Goal: Task Accomplishment & Management: Use online tool/utility

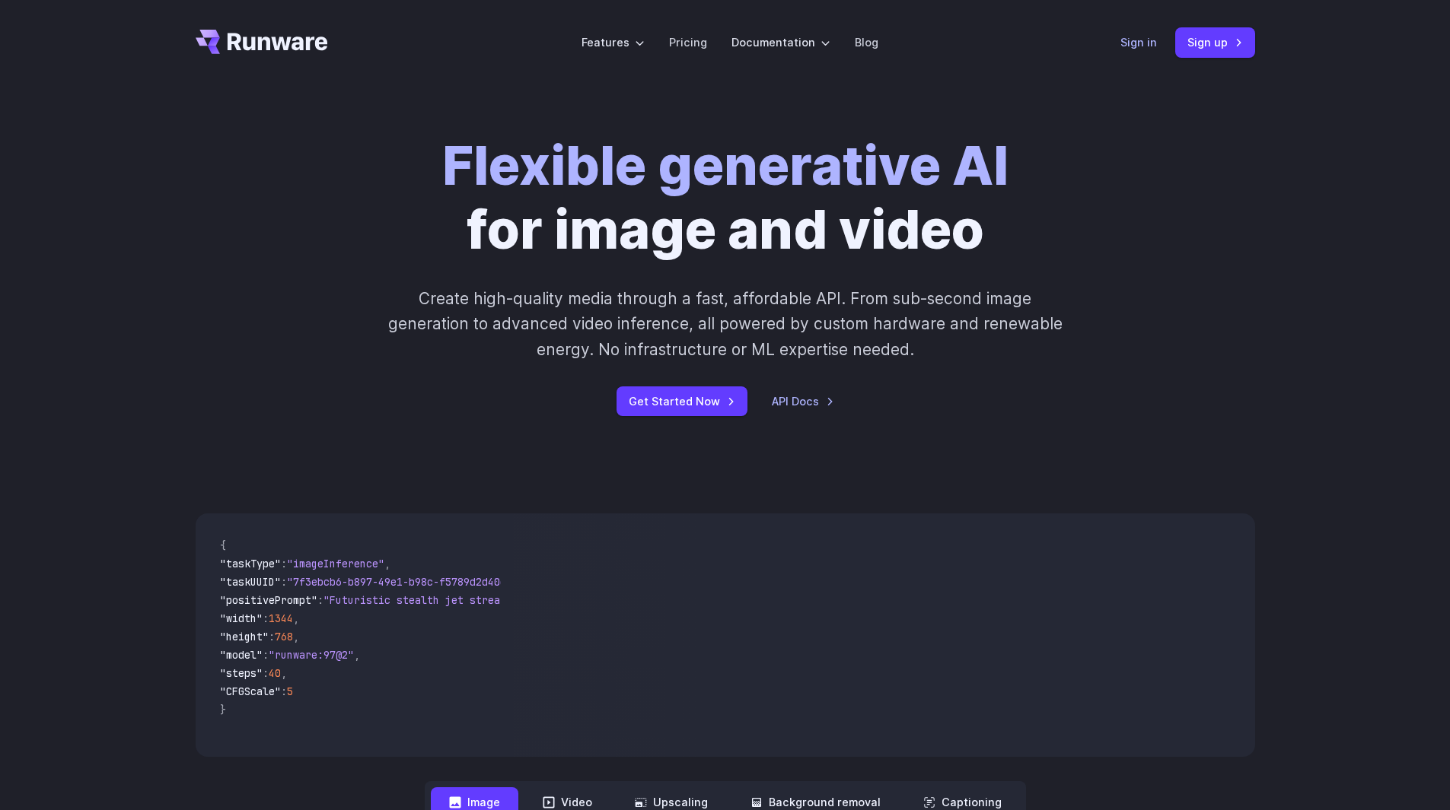
click at [1143, 42] on link "Sign in" at bounding box center [1138, 42] width 37 height 18
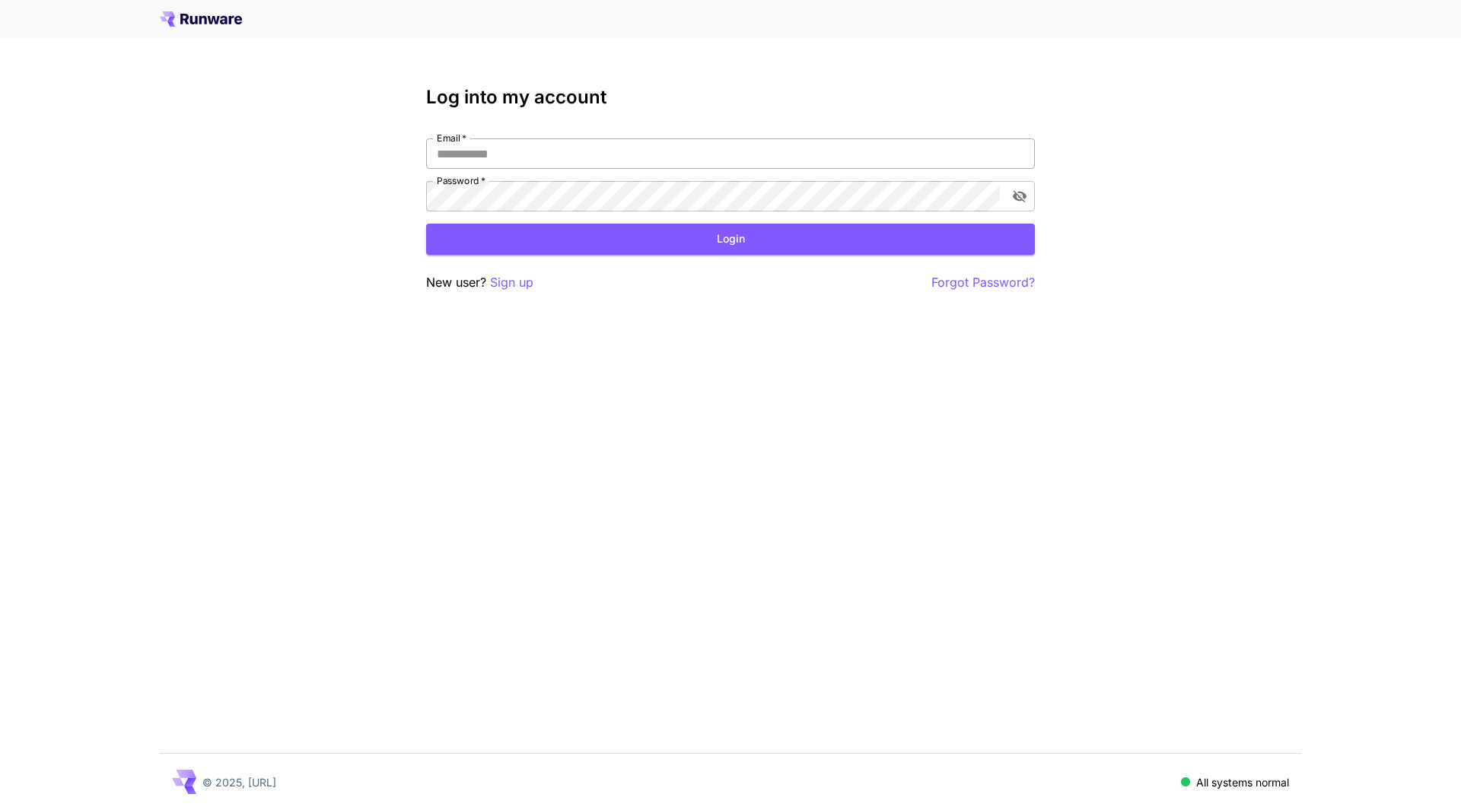
click at [510, 154] on input "Email   *" at bounding box center [730, 154] width 609 height 30
type input "**********"
click button "Login" at bounding box center [730, 239] width 609 height 31
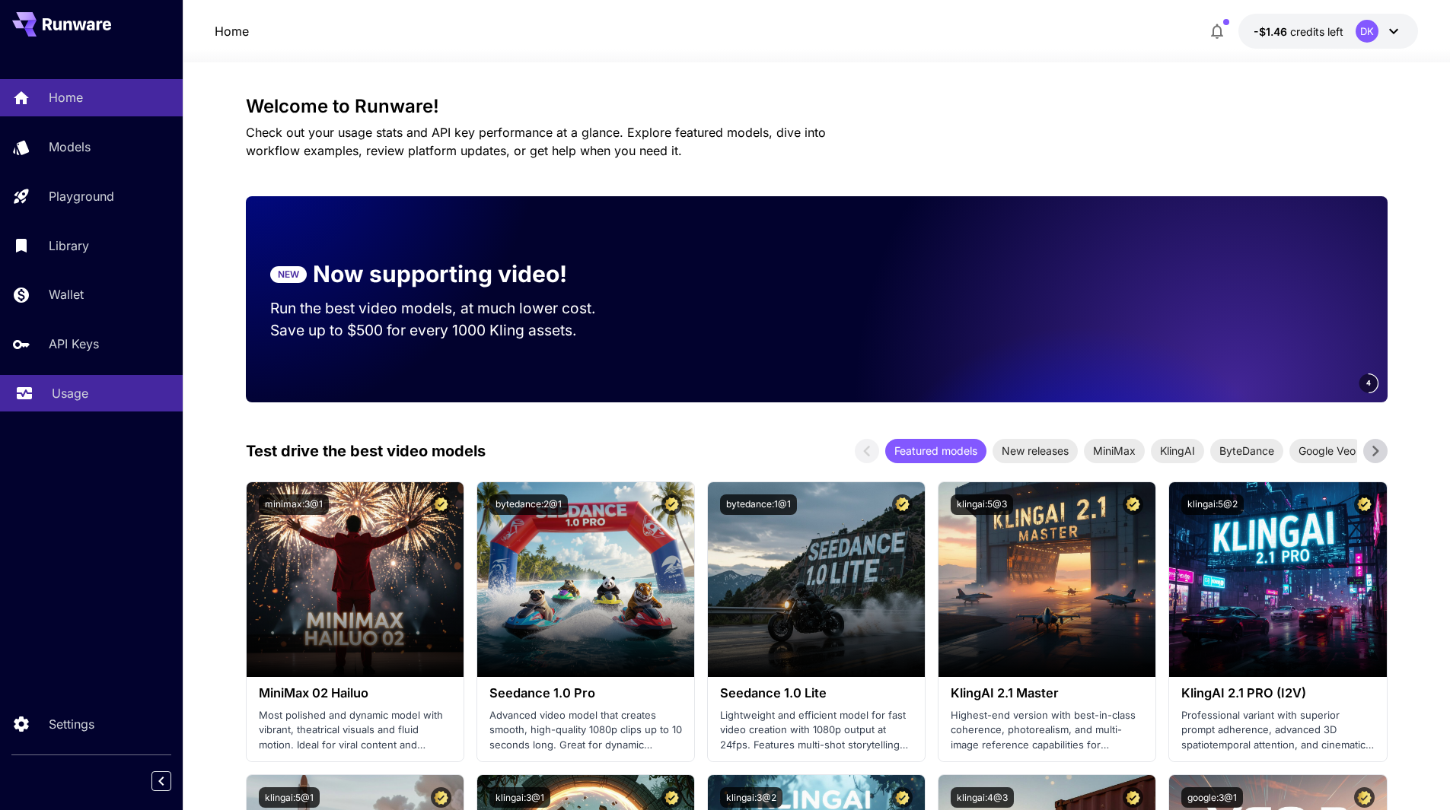
click at [74, 390] on p "Usage" at bounding box center [70, 393] width 37 height 18
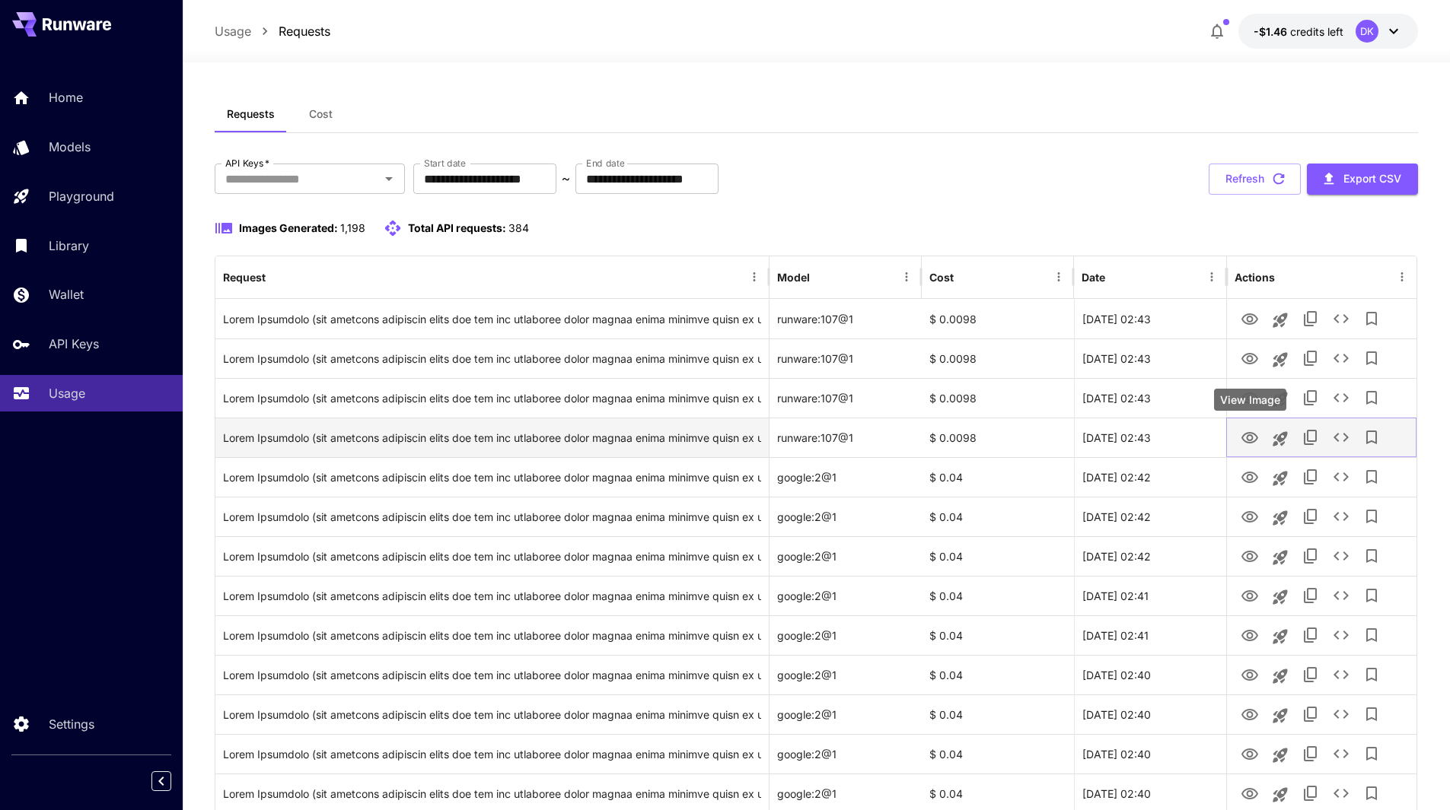
click at [1250, 431] on icon "View Image" at bounding box center [1249, 438] width 18 height 18
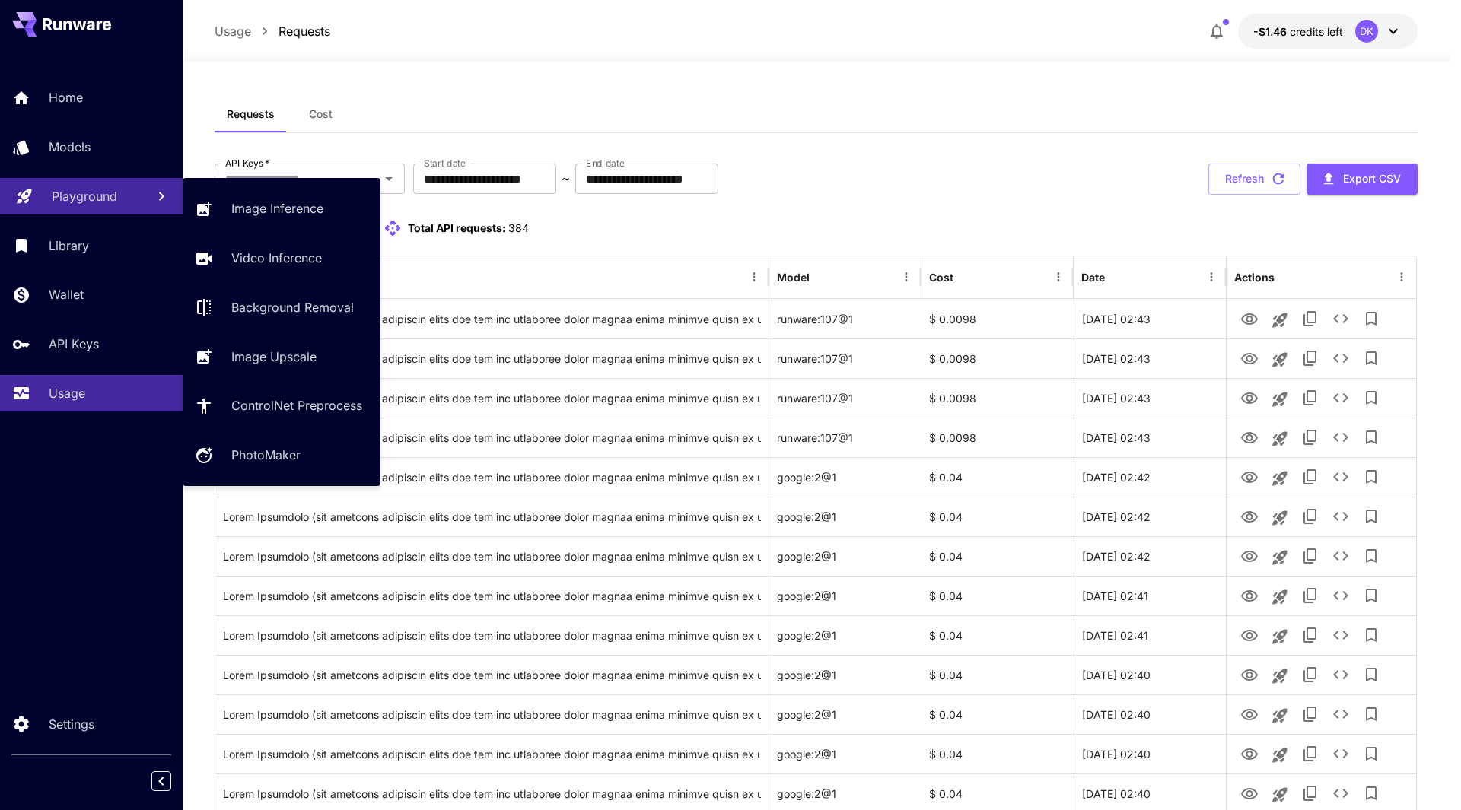
click at [73, 196] on p "Playground" at bounding box center [84, 196] width 65 height 18
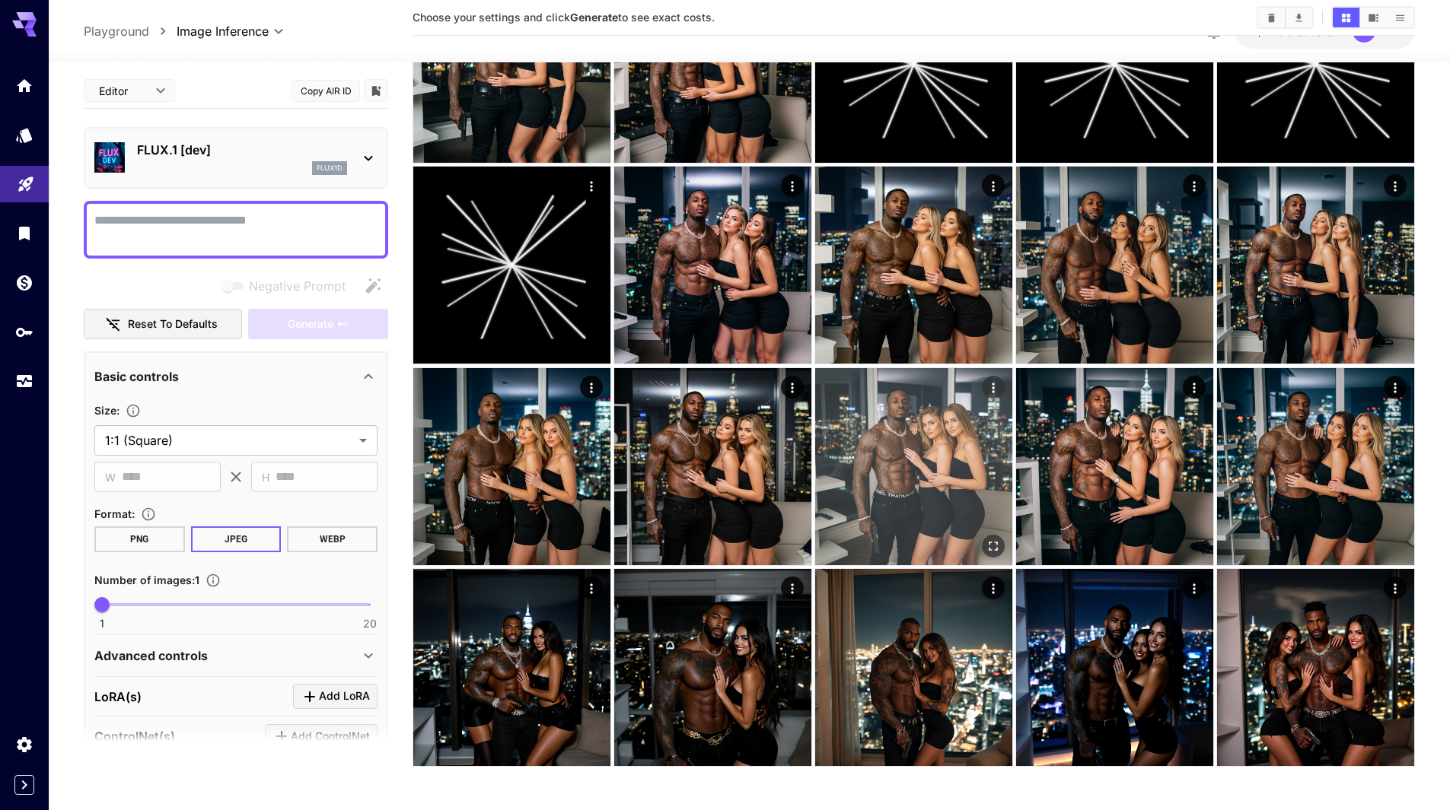
scroll to position [2972, 0]
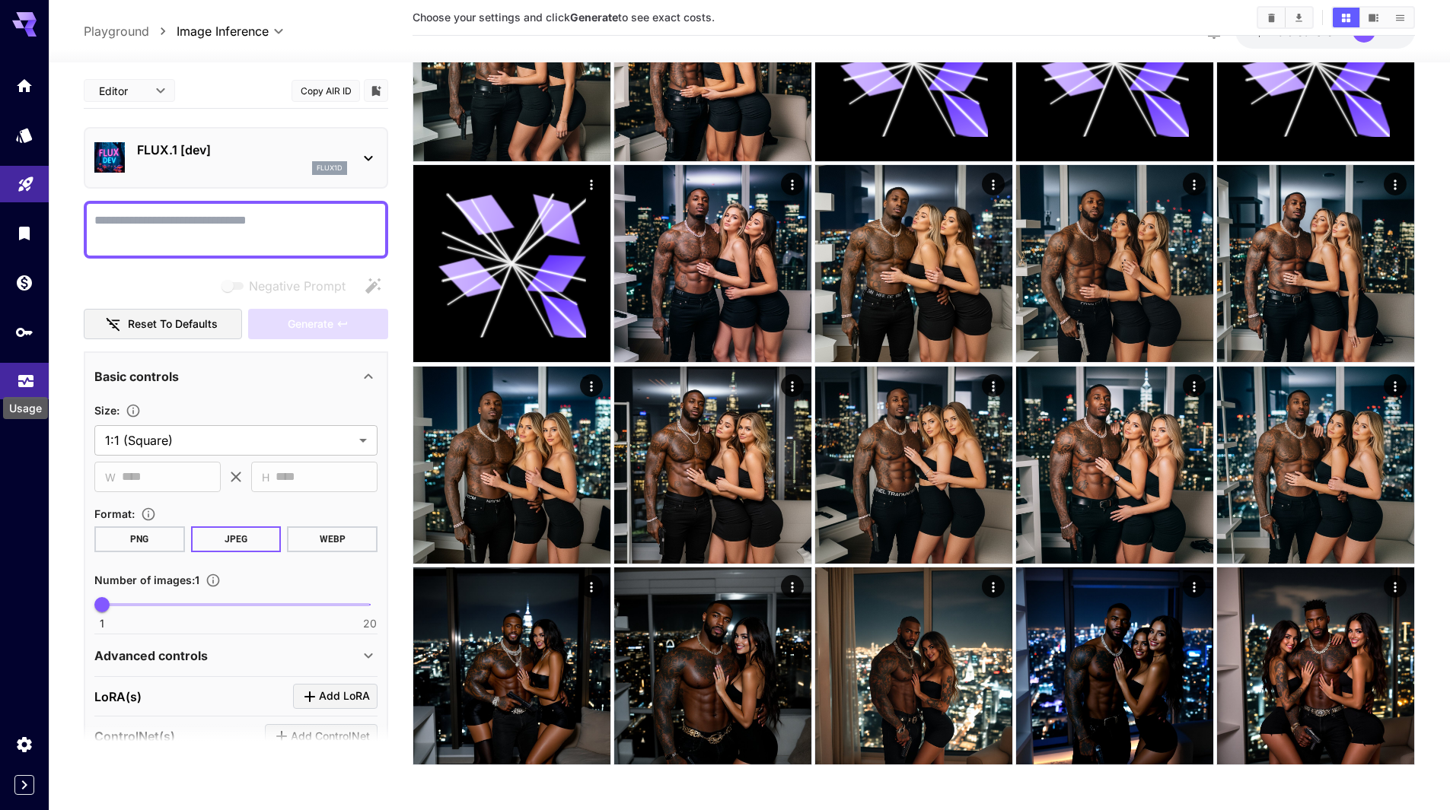
click at [22, 381] on icon "Usage" at bounding box center [25, 380] width 15 height 8
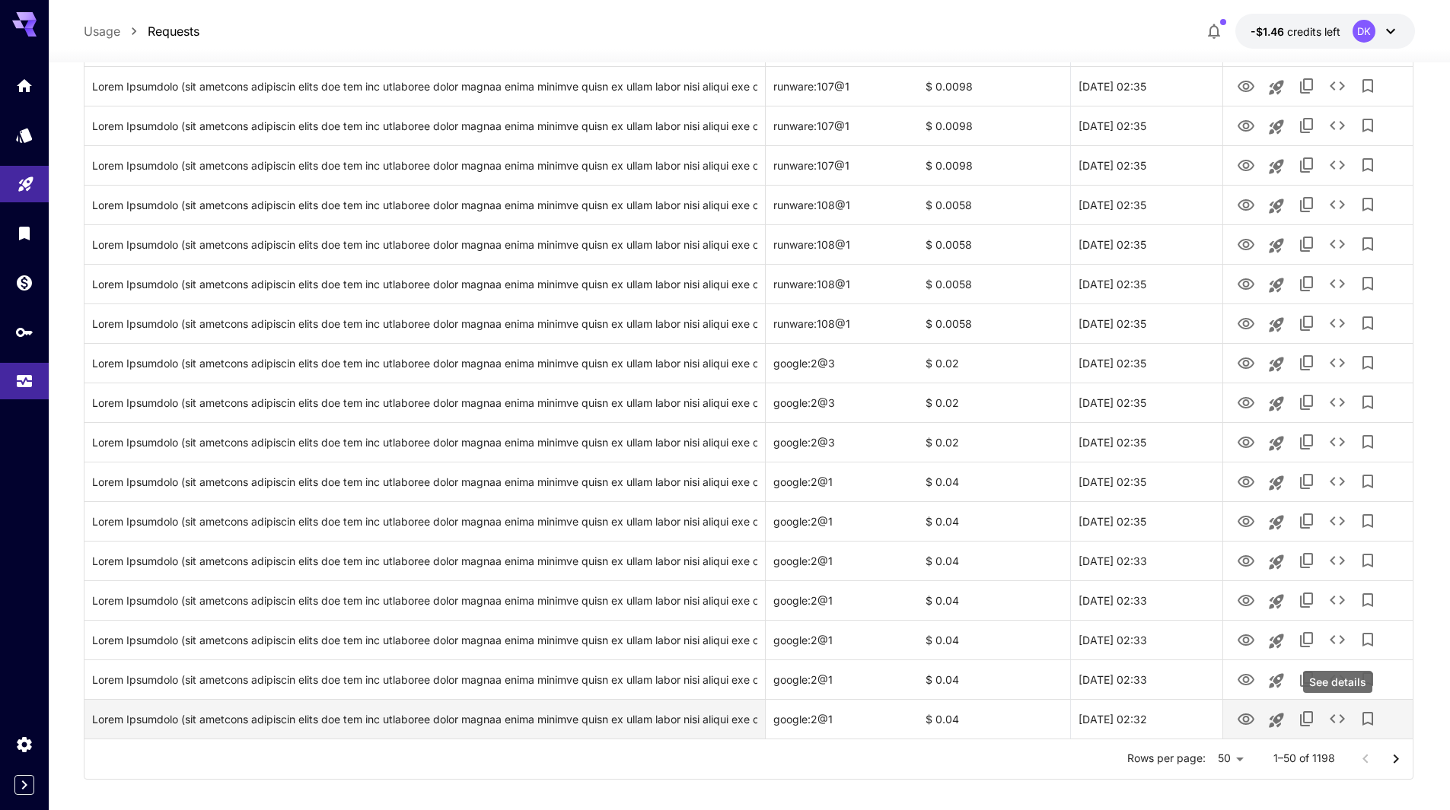
scroll to position [1554, 0]
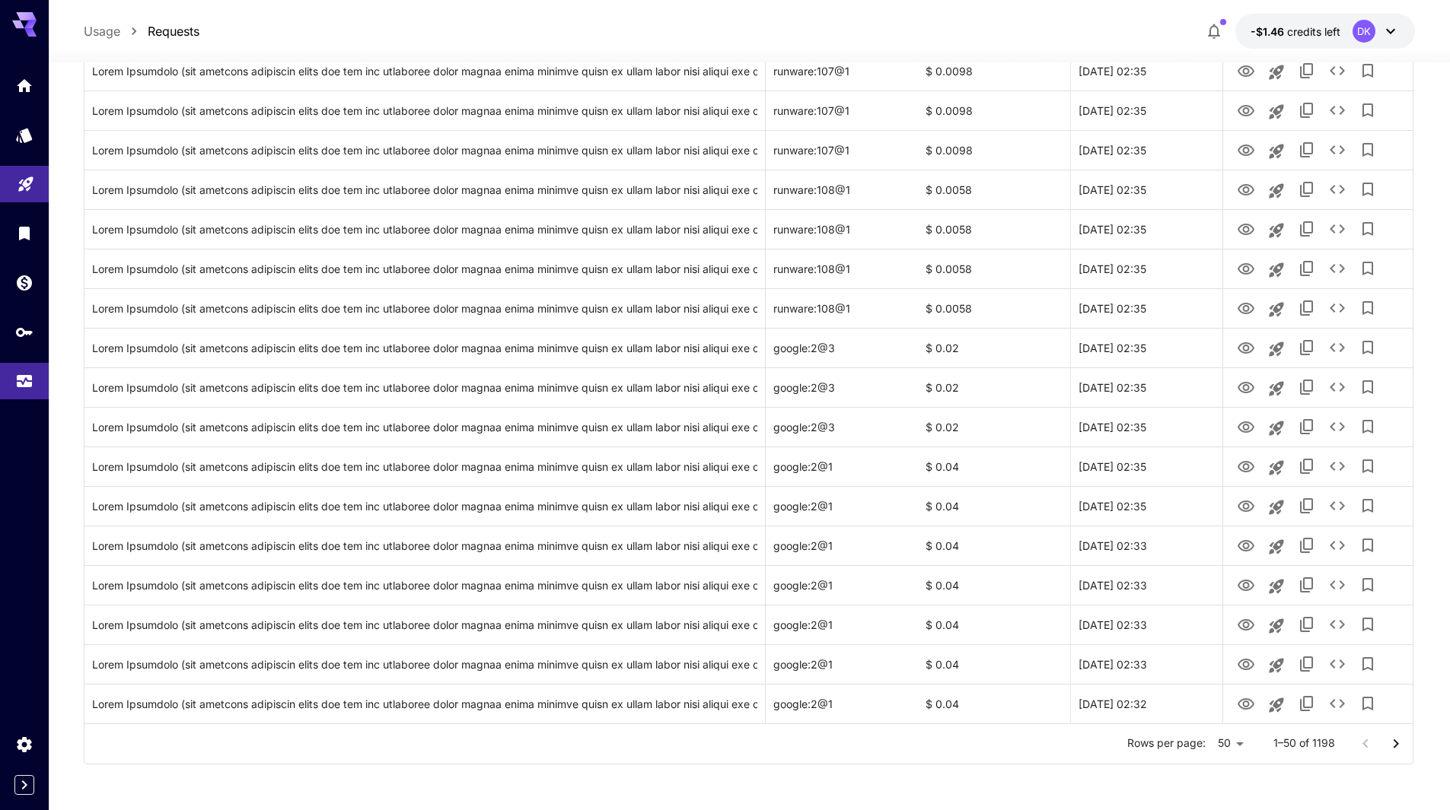
click at [1395, 735] on icon "Go to next page" at bounding box center [1396, 744] width 18 height 18
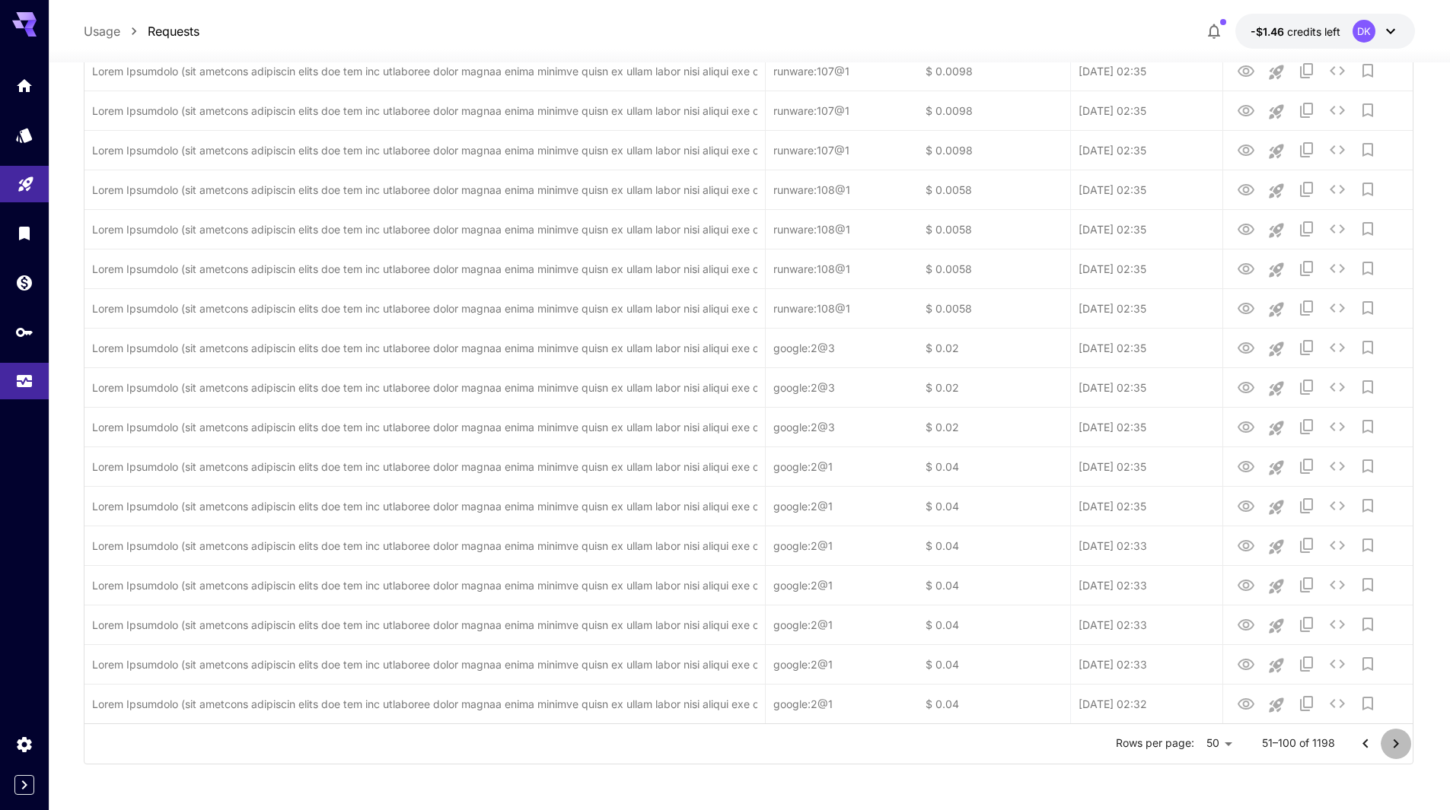
click at [1395, 736] on icon "Go to next page" at bounding box center [1396, 744] width 18 height 18
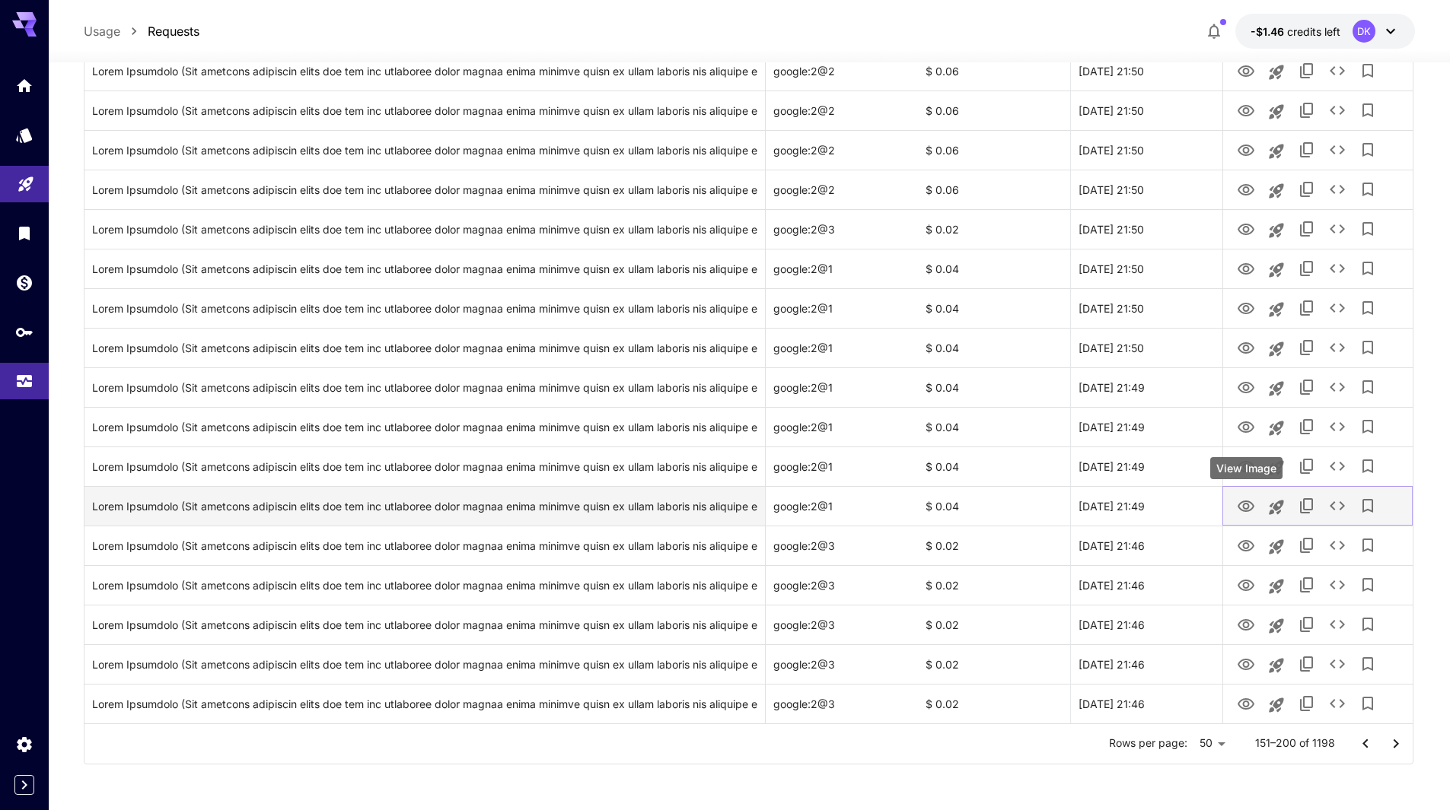
click at [1243, 507] on icon "View Image" at bounding box center [1245, 506] width 17 height 11
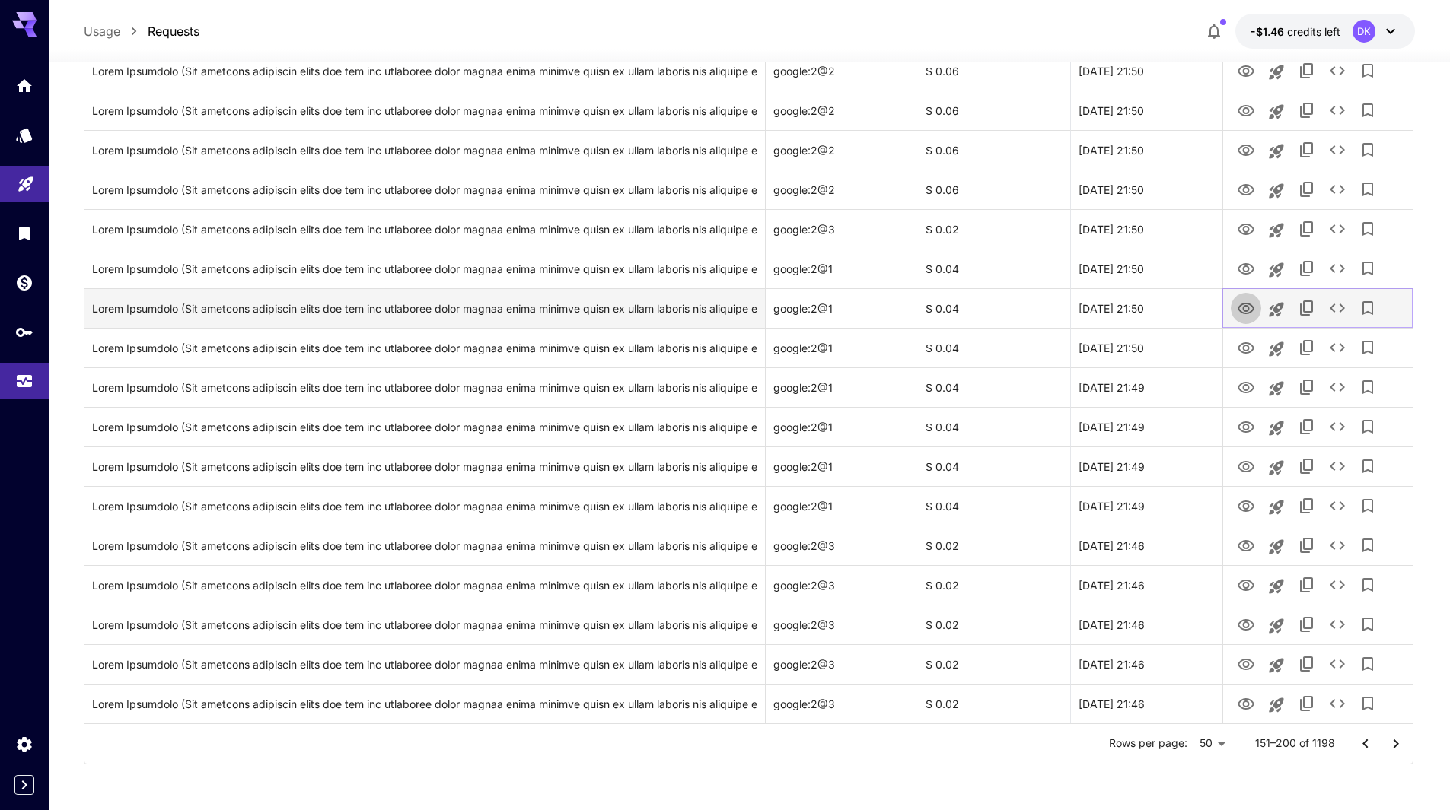
click at [1250, 307] on icon "View Image" at bounding box center [1246, 309] width 18 height 18
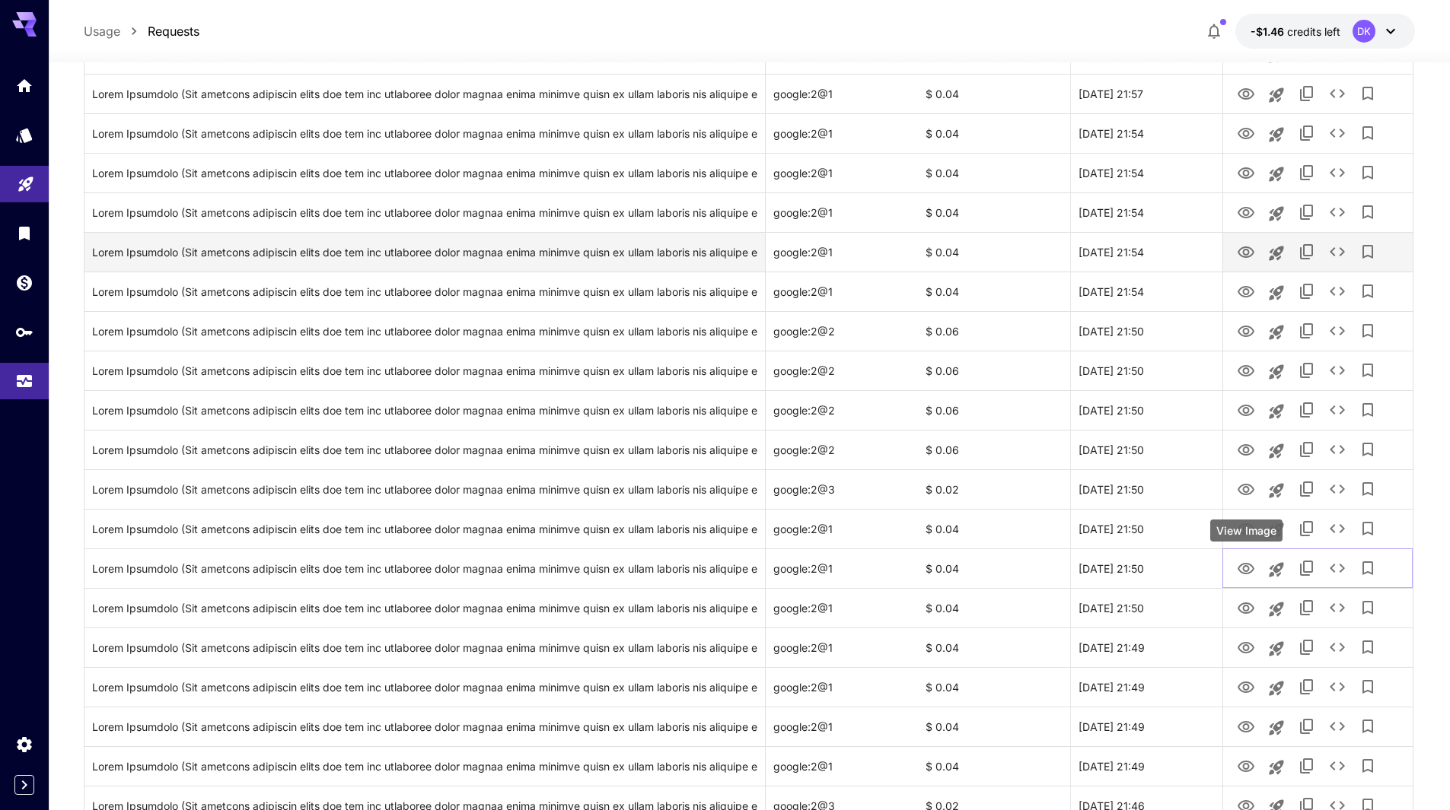
scroll to position [1250, 0]
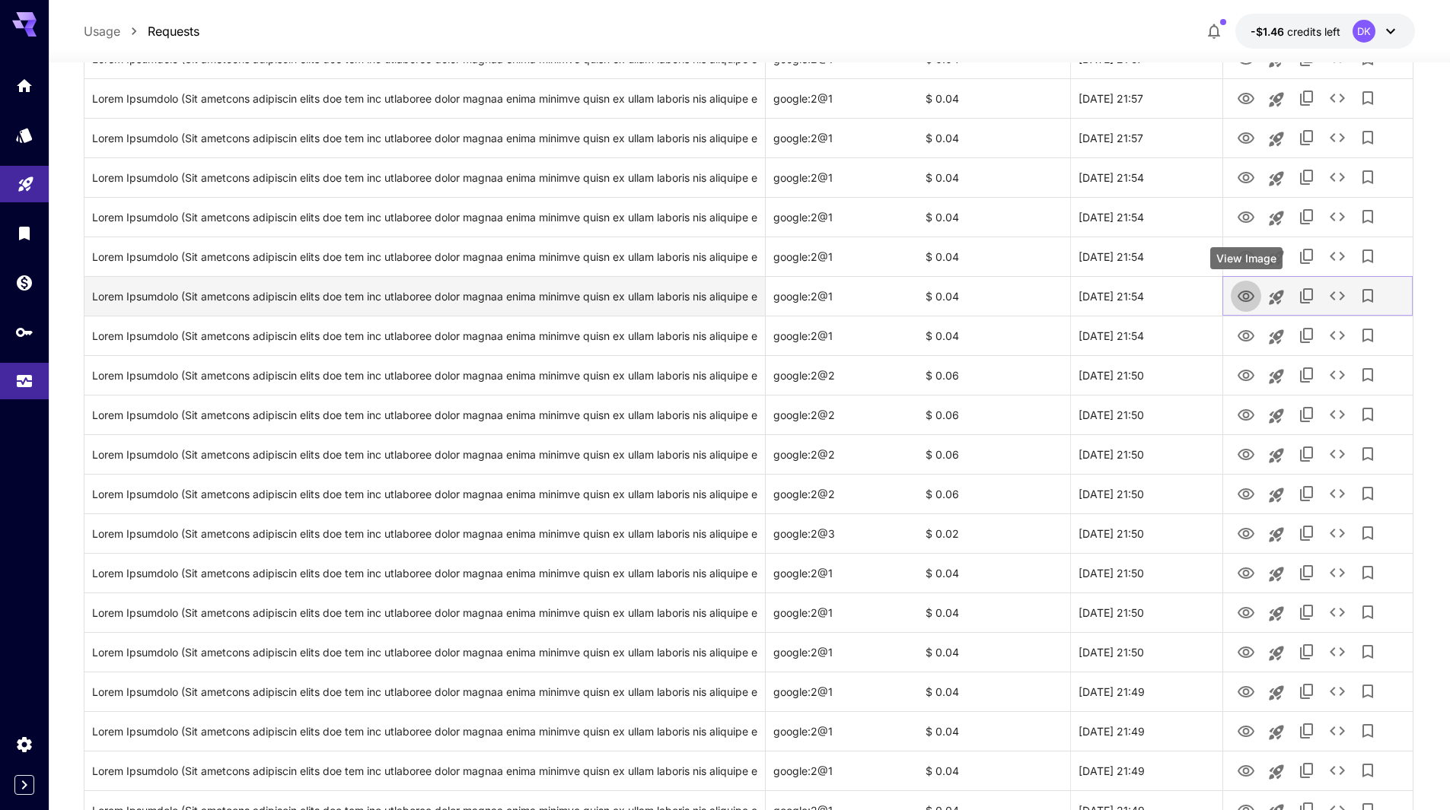
click at [1243, 297] on icon "View Image" at bounding box center [1245, 296] width 17 height 11
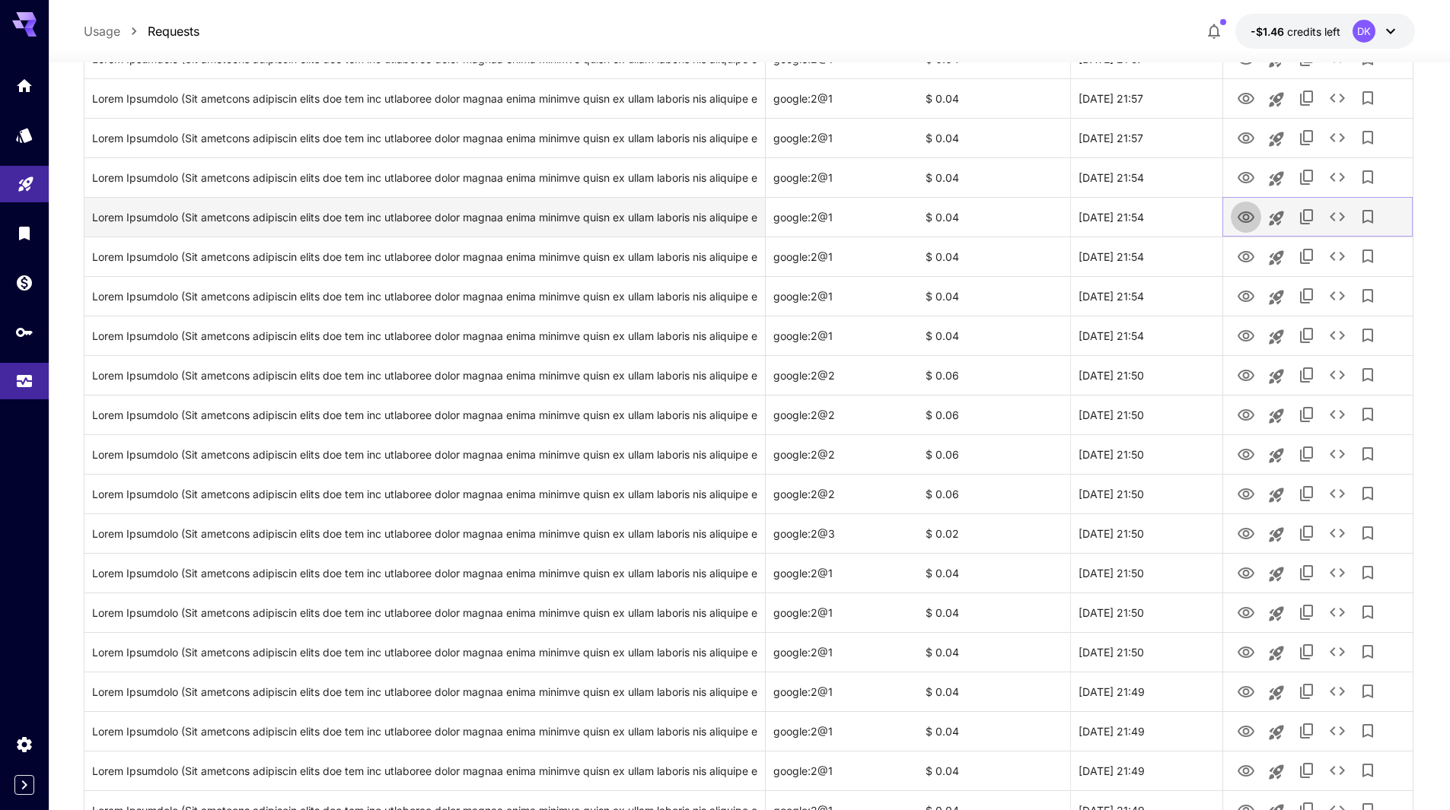
click at [1245, 214] on icon "View Image" at bounding box center [1245, 217] width 17 height 11
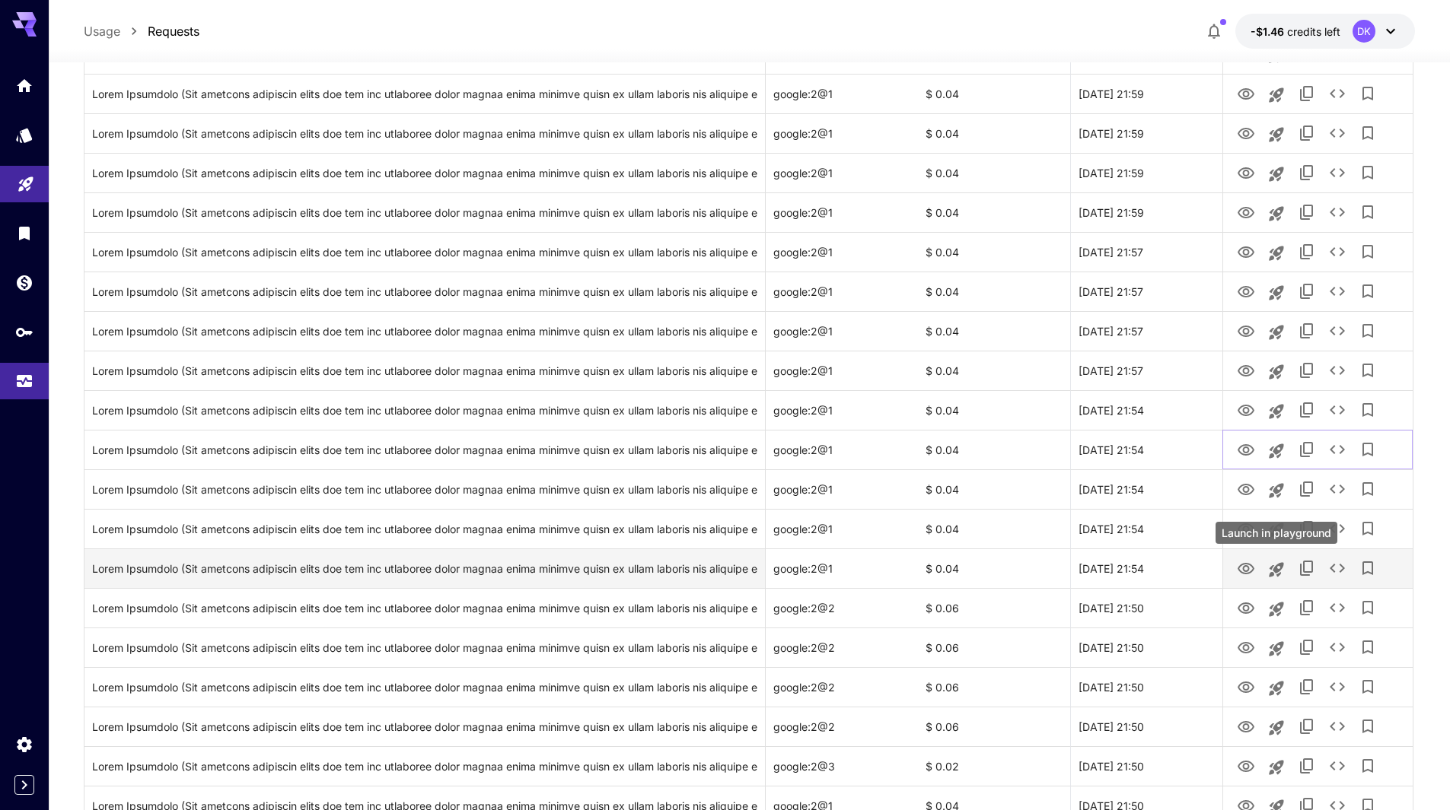
scroll to position [945, 0]
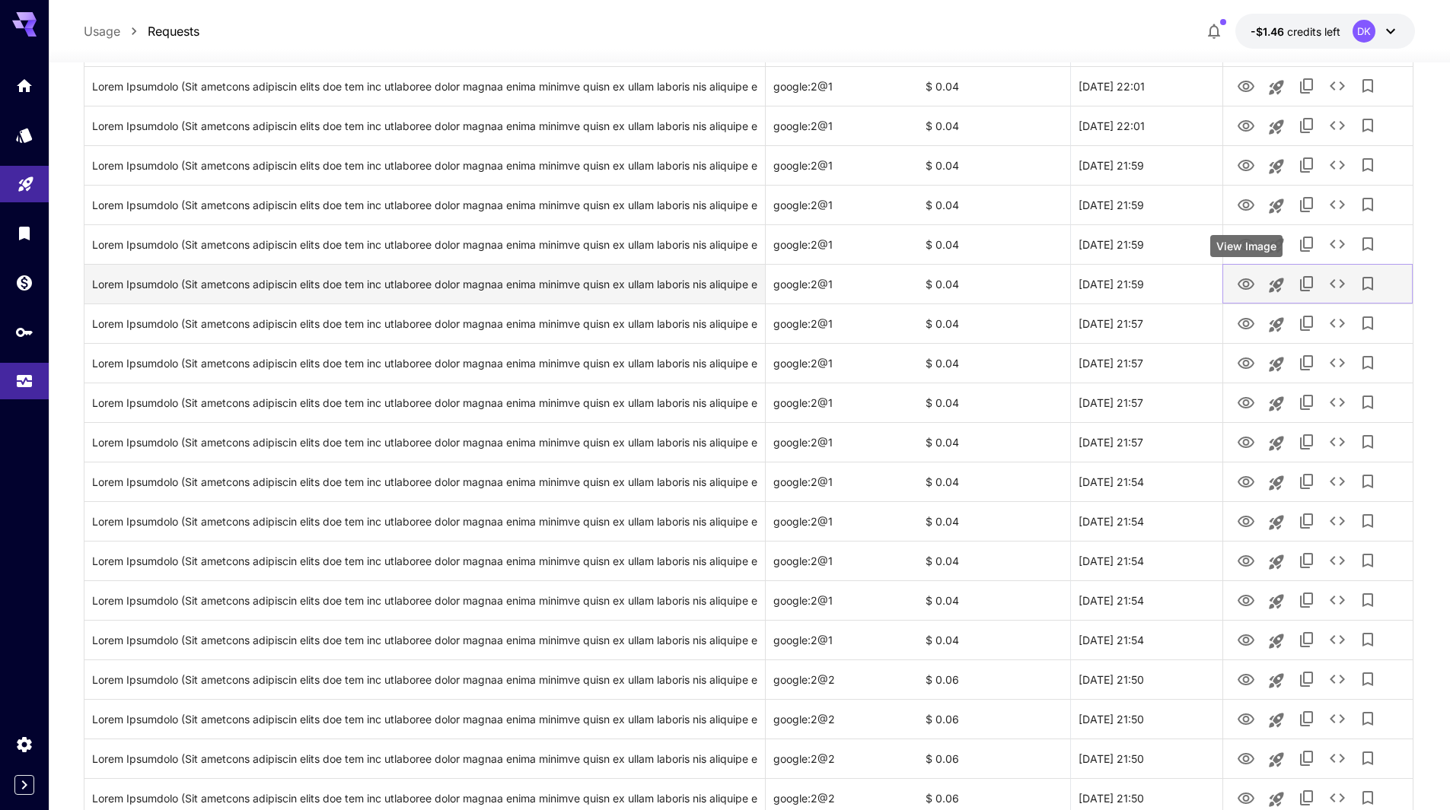
click at [1247, 279] on icon "View Image" at bounding box center [1245, 284] width 17 height 11
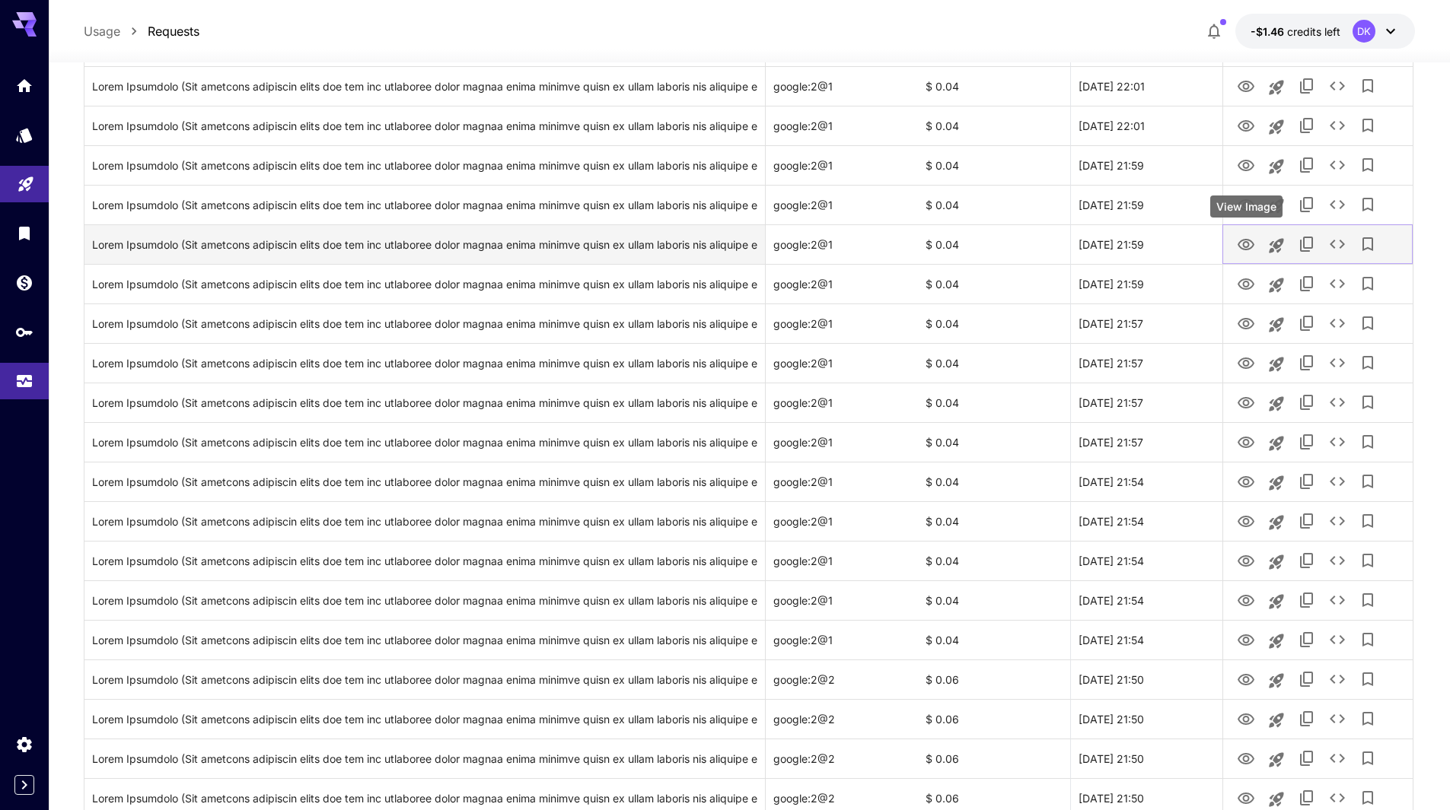
click at [1243, 243] on icon "View Image" at bounding box center [1246, 245] width 18 height 18
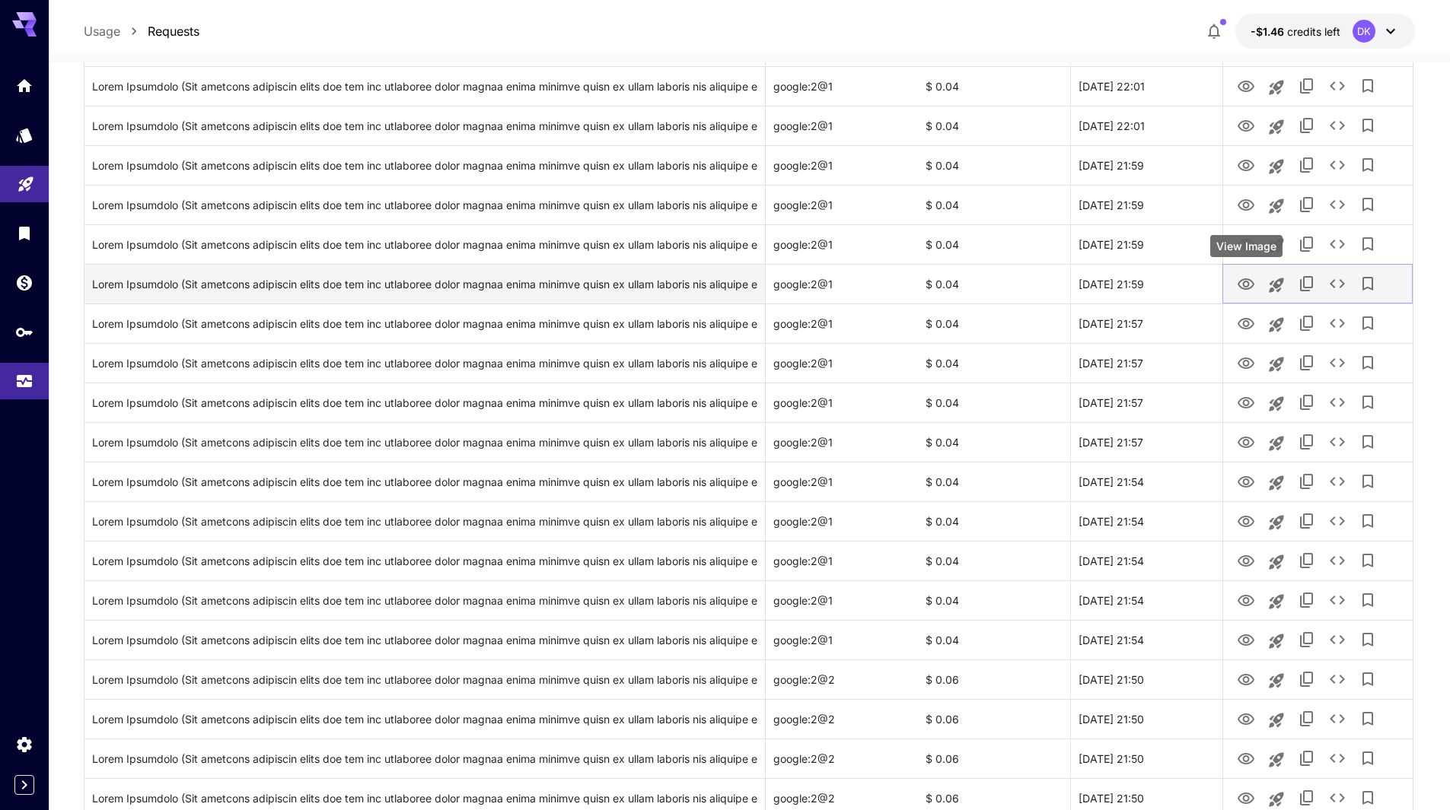
click at [1247, 281] on icon "View Image" at bounding box center [1245, 284] width 17 height 11
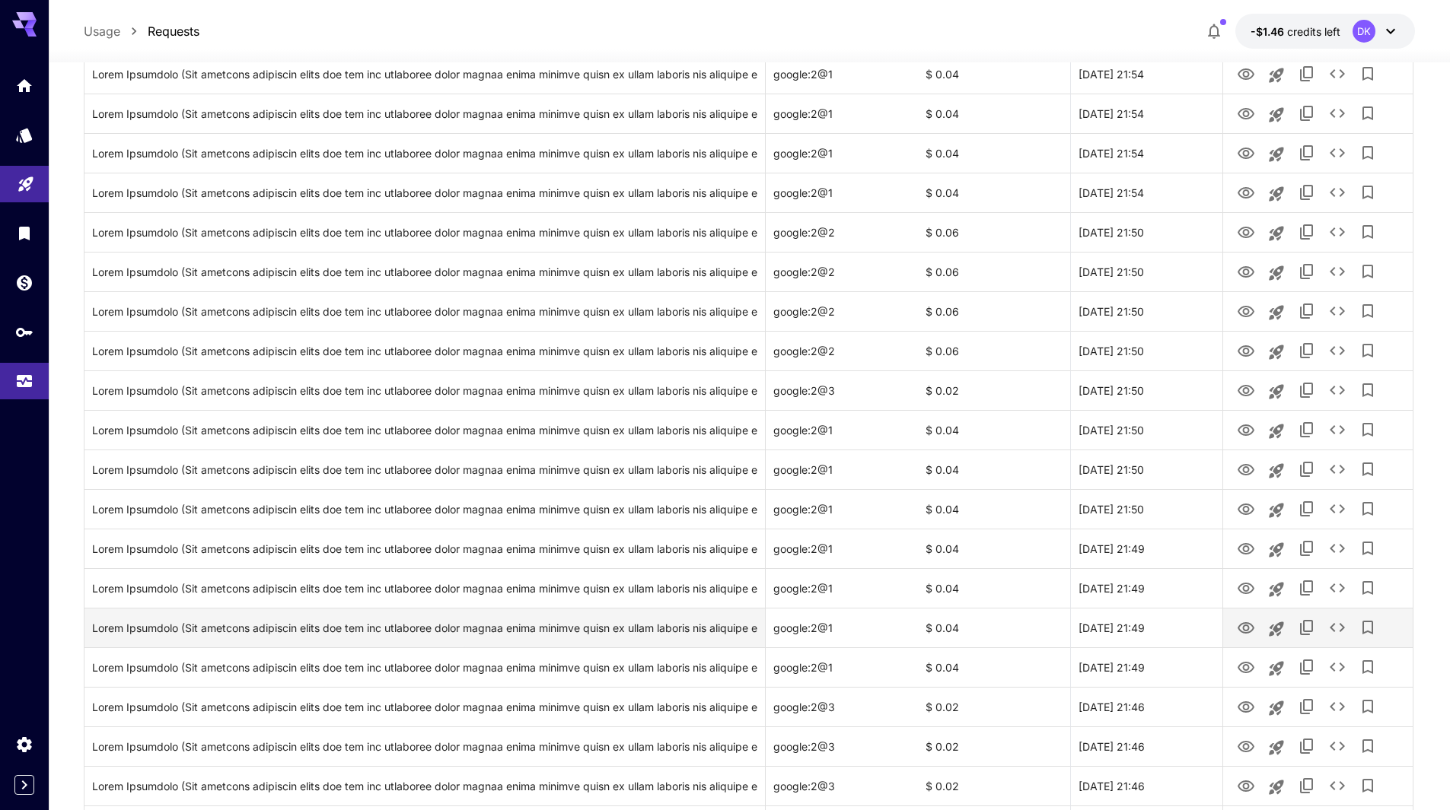
scroll to position [1402, 0]
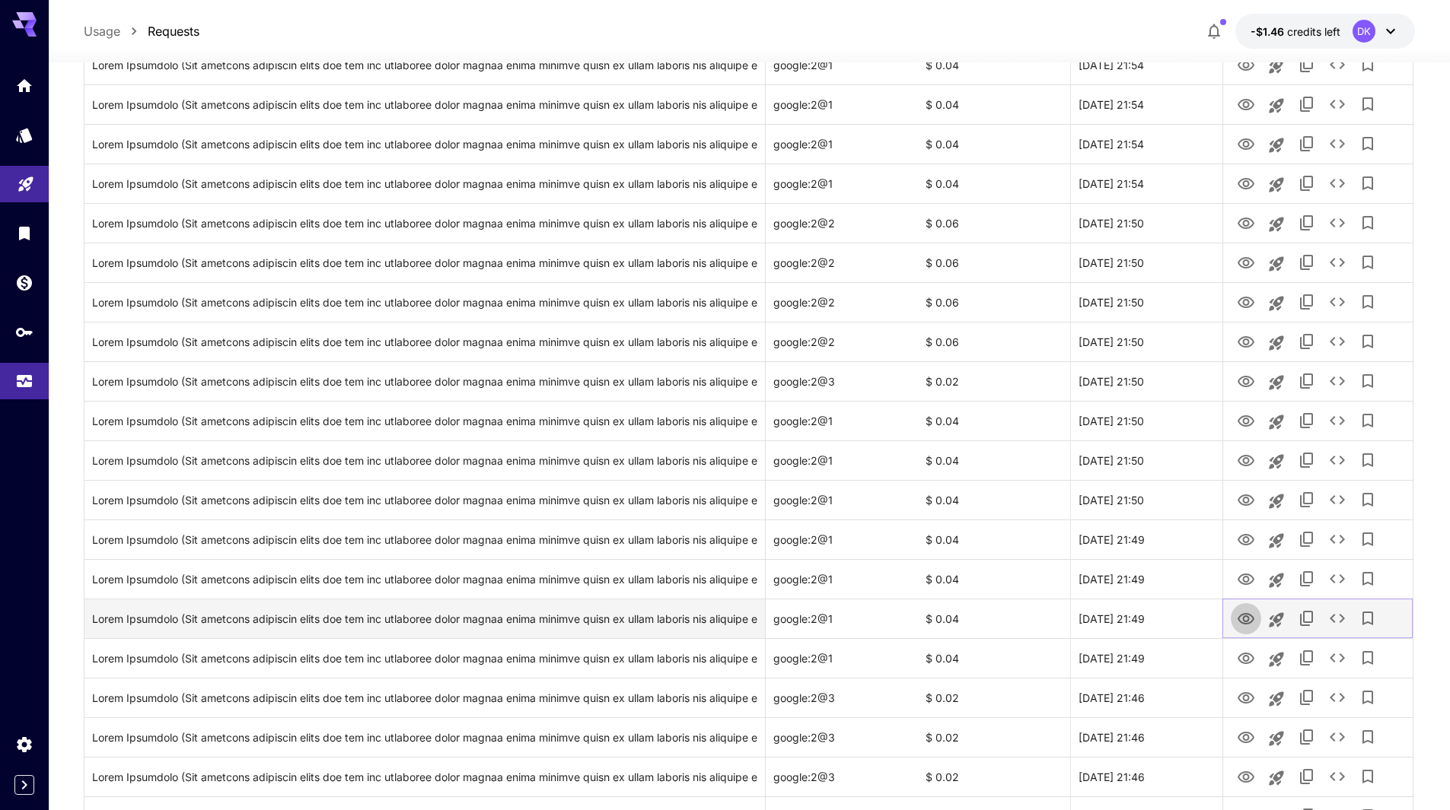
click at [1244, 612] on icon "View Image" at bounding box center [1246, 619] width 18 height 18
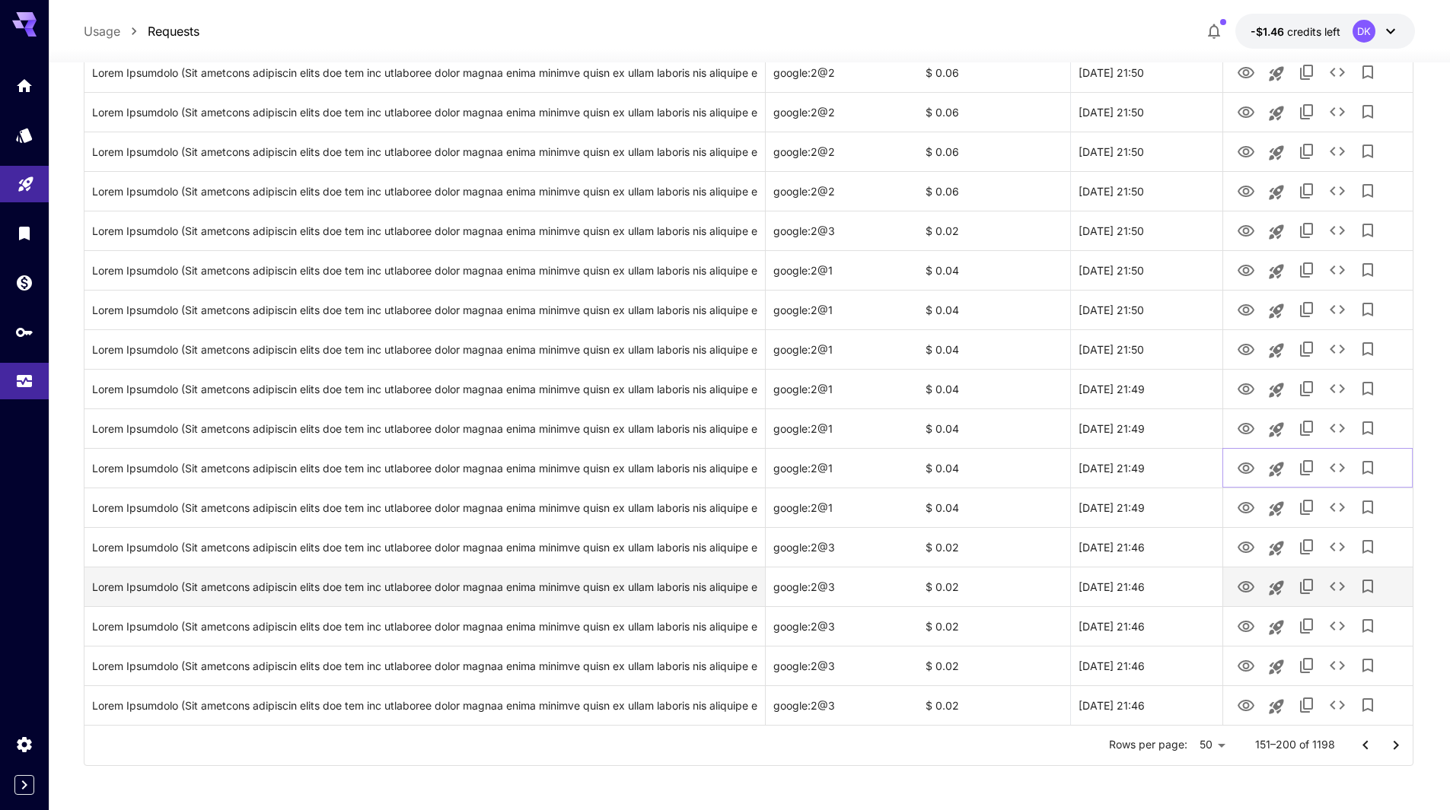
scroll to position [1554, 0]
click at [1245, 581] on icon "View Image" at bounding box center [1245, 585] width 17 height 11
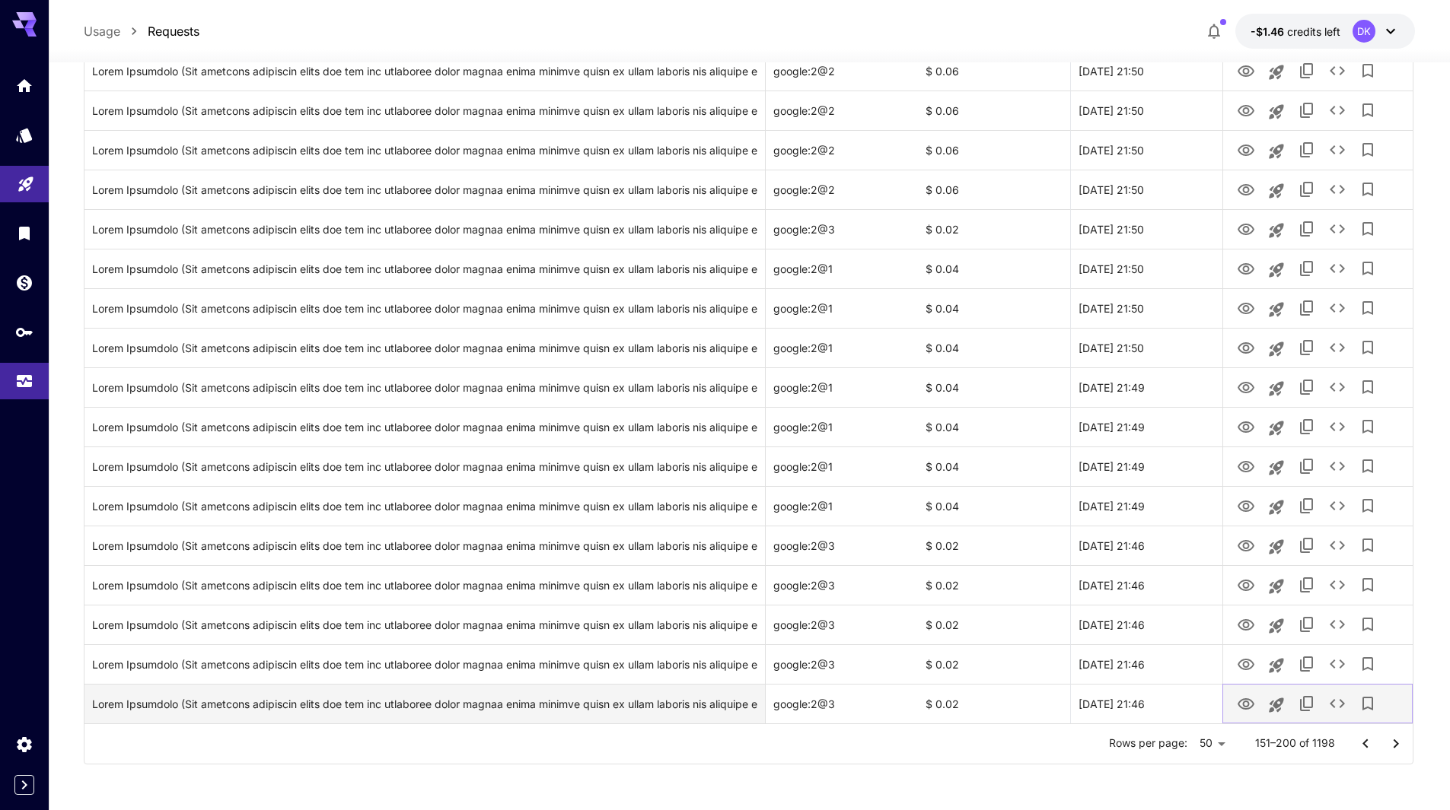
click at [1252, 705] on icon "View Image" at bounding box center [1245, 704] width 17 height 11
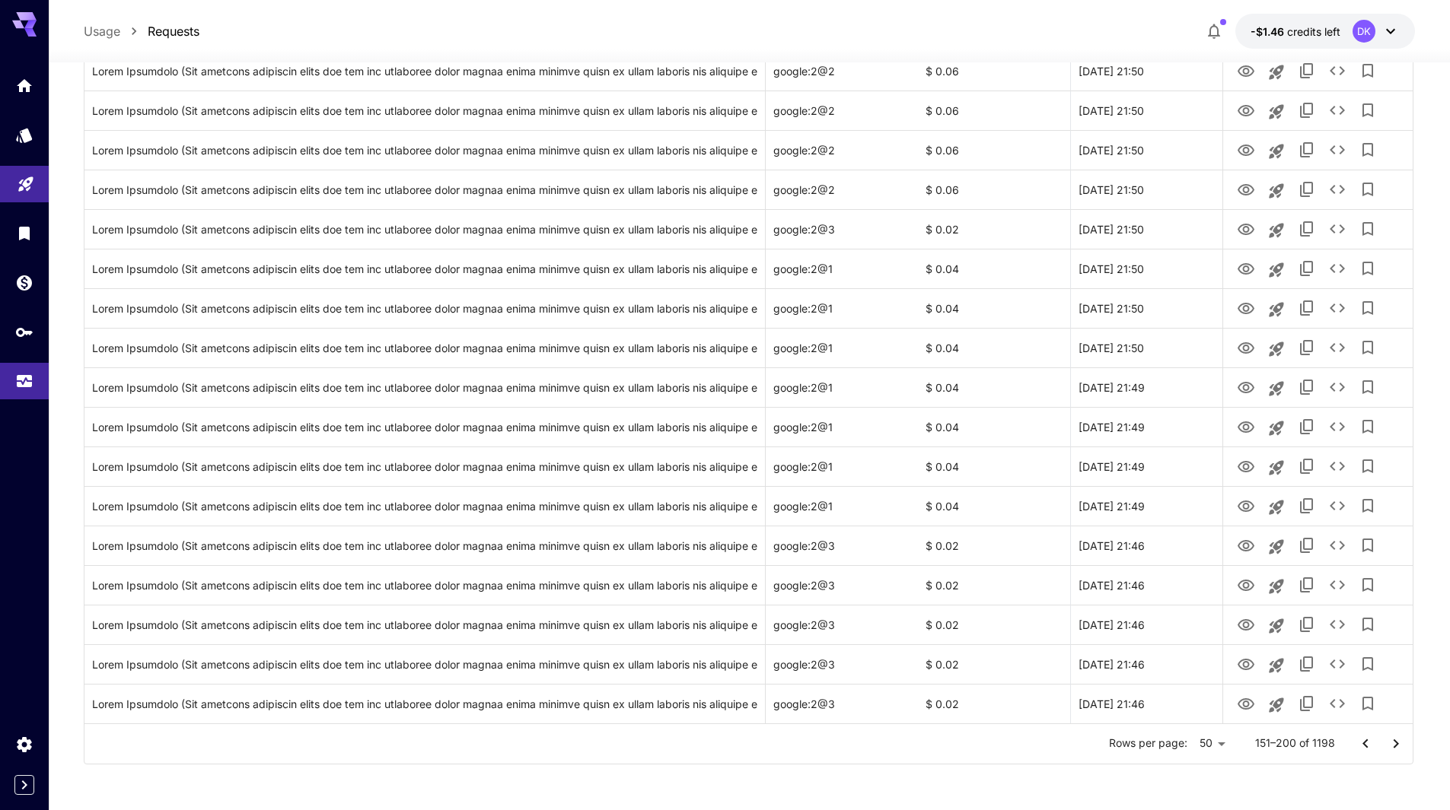
click at [1399, 746] on icon "Go to next page" at bounding box center [1396, 744] width 18 height 18
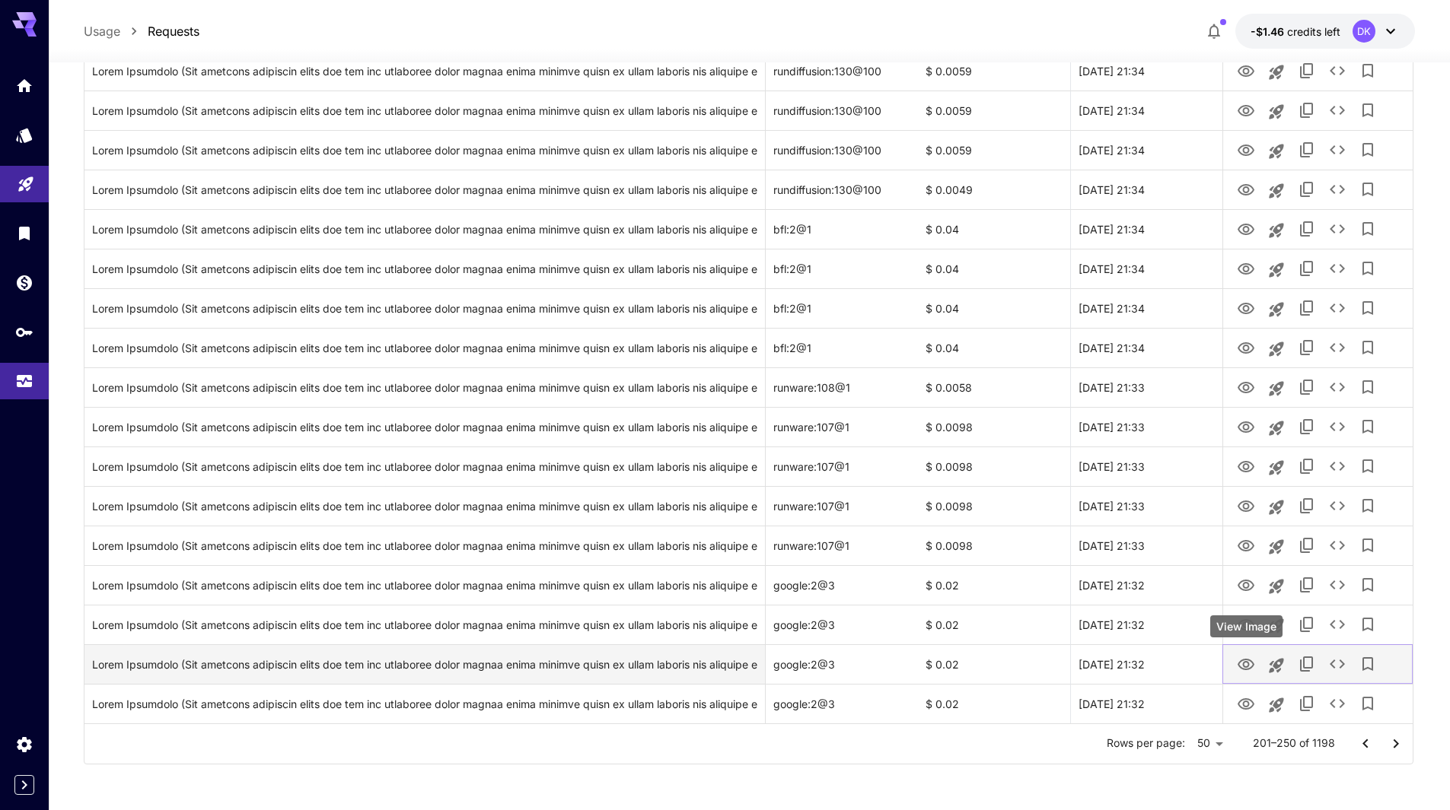
click at [1249, 664] on icon "View Image" at bounding box center [1246, 665] width 18 height 18
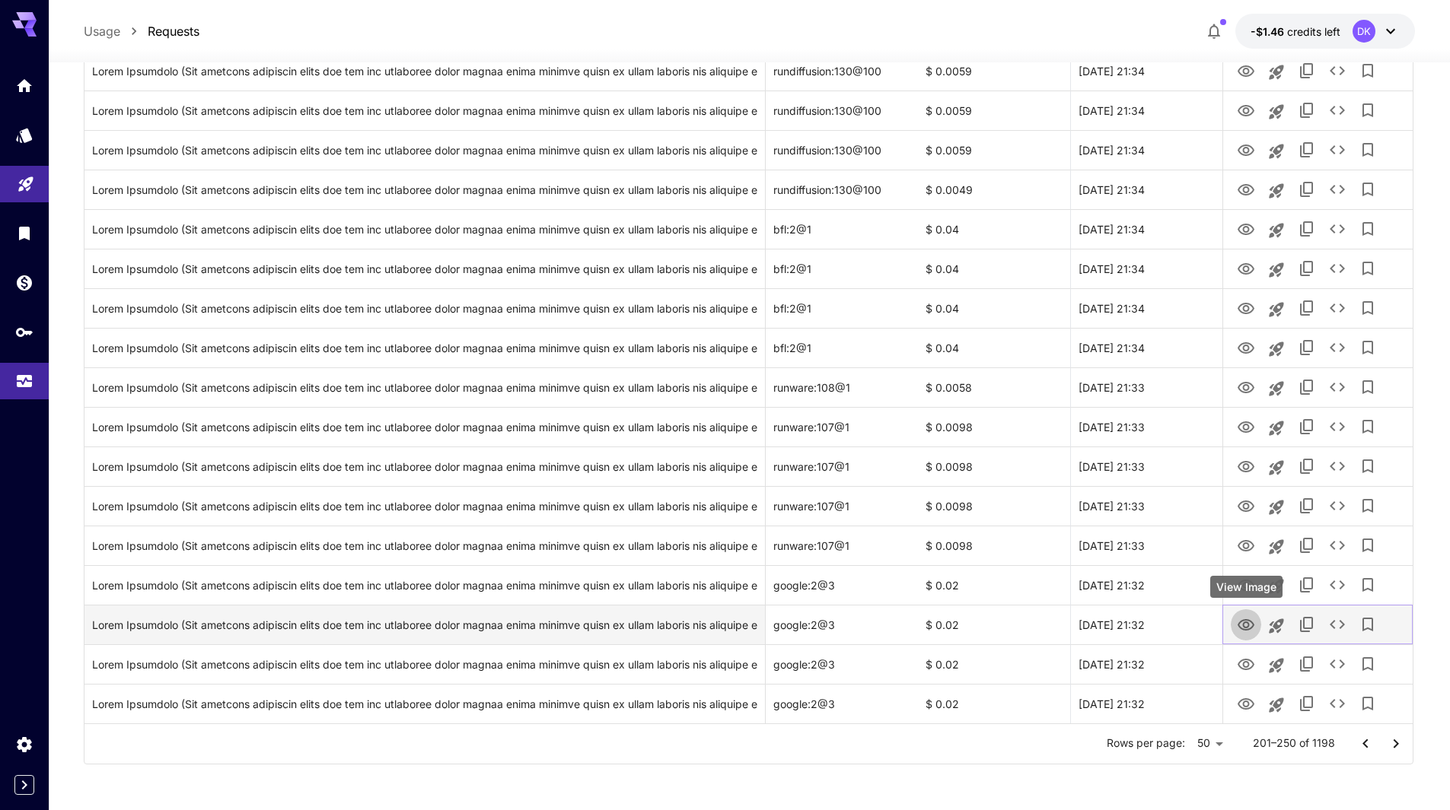
click at [1250, 625] on icon "View Image" at bounding box center [1246, 625] width 18 height 18
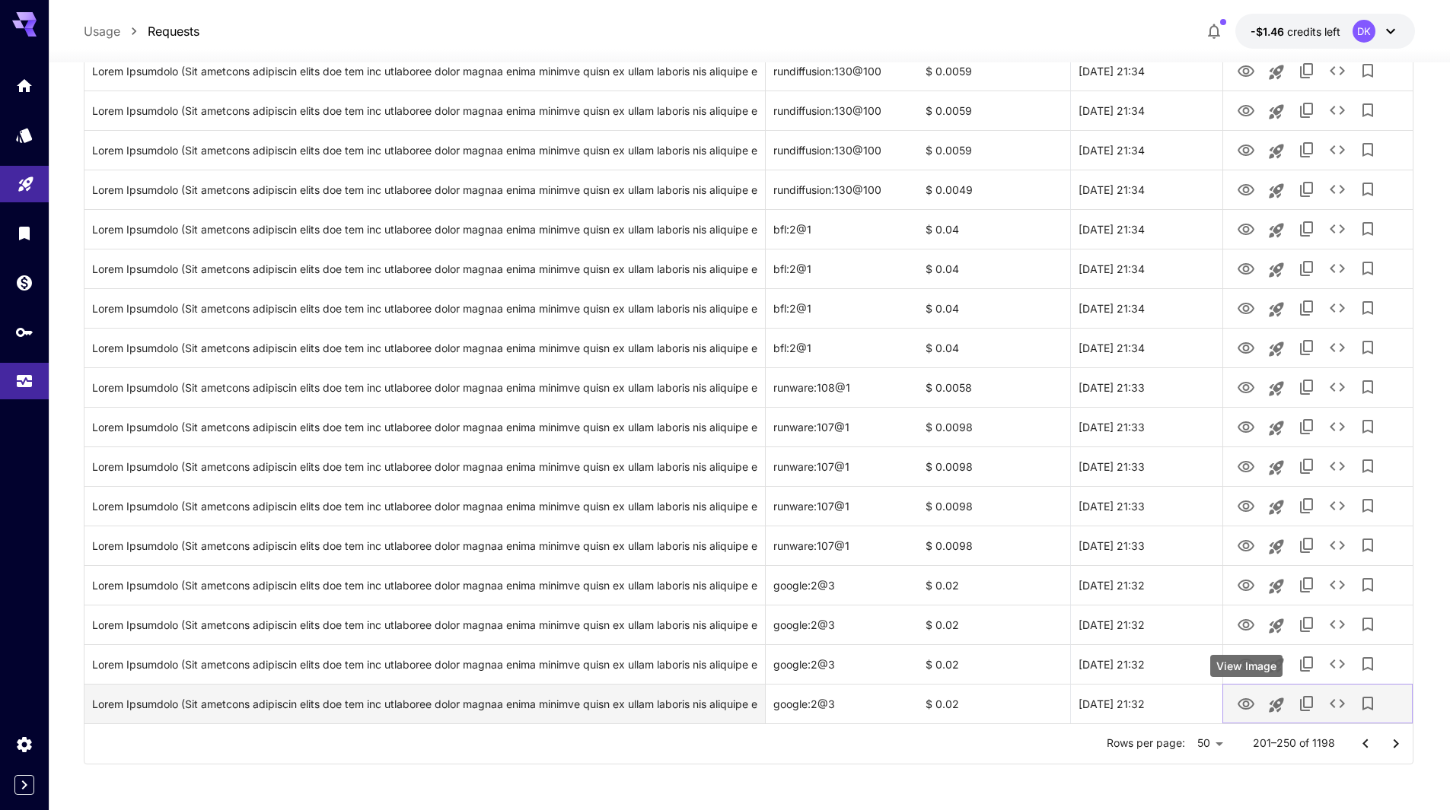
click at [1250, 701] on icon "View Image" at bounding box center [1245, 704] width 17 height 11
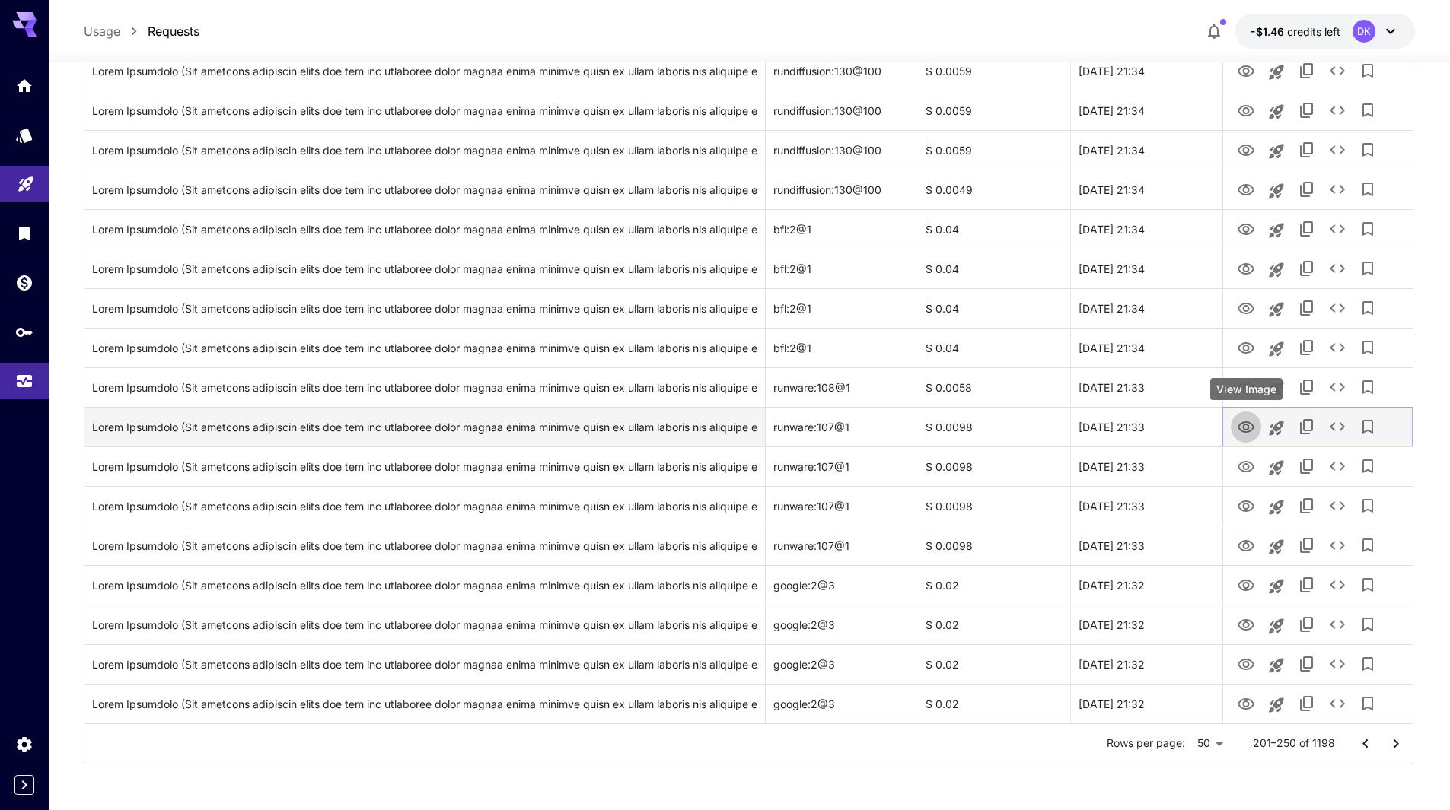
click at [1246, 430] on icon "View Image" at bounding box center [1245, 427] width 17 height 11
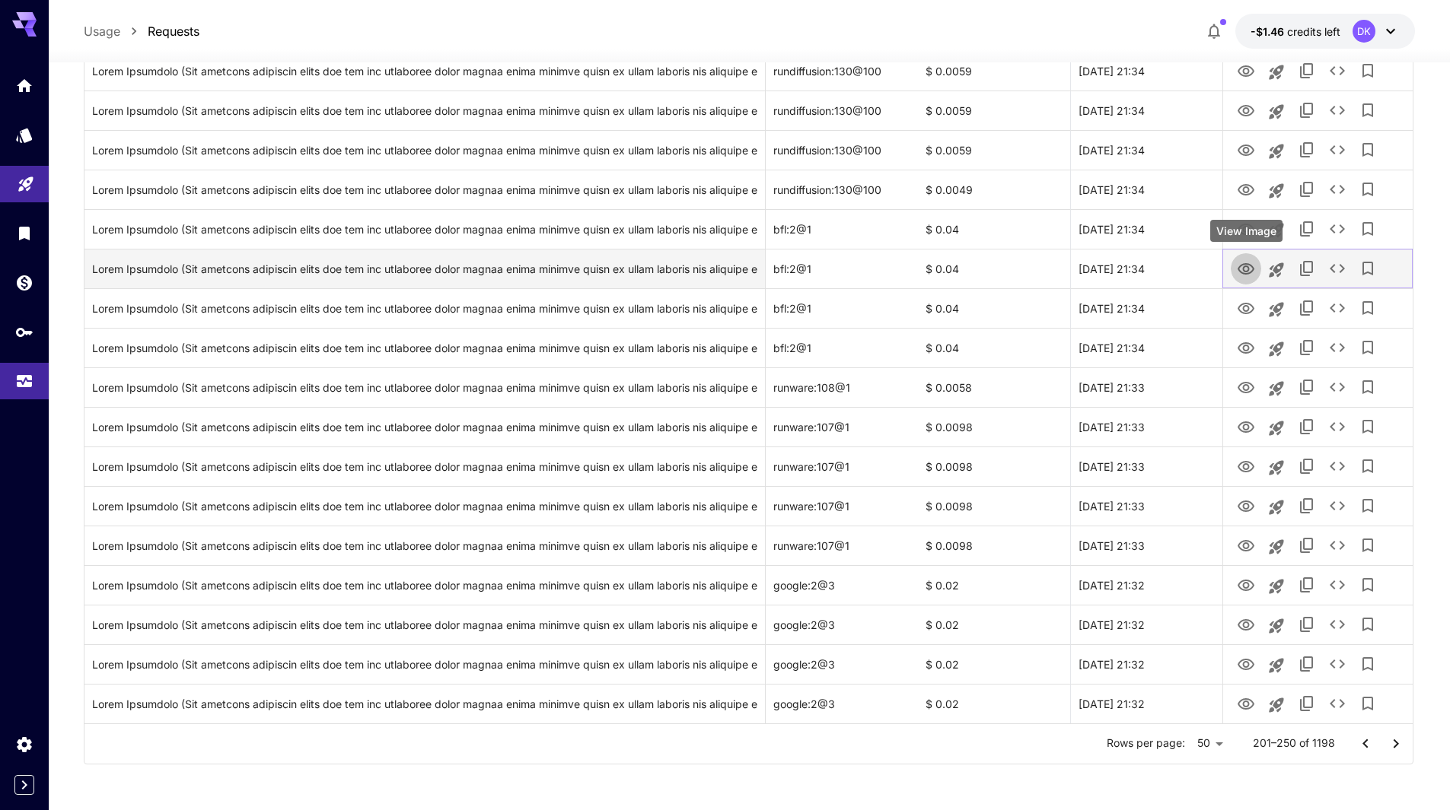
click at [1254, 264] on icon "View Image" at bounding box center [1246, 269] width 18 height 18
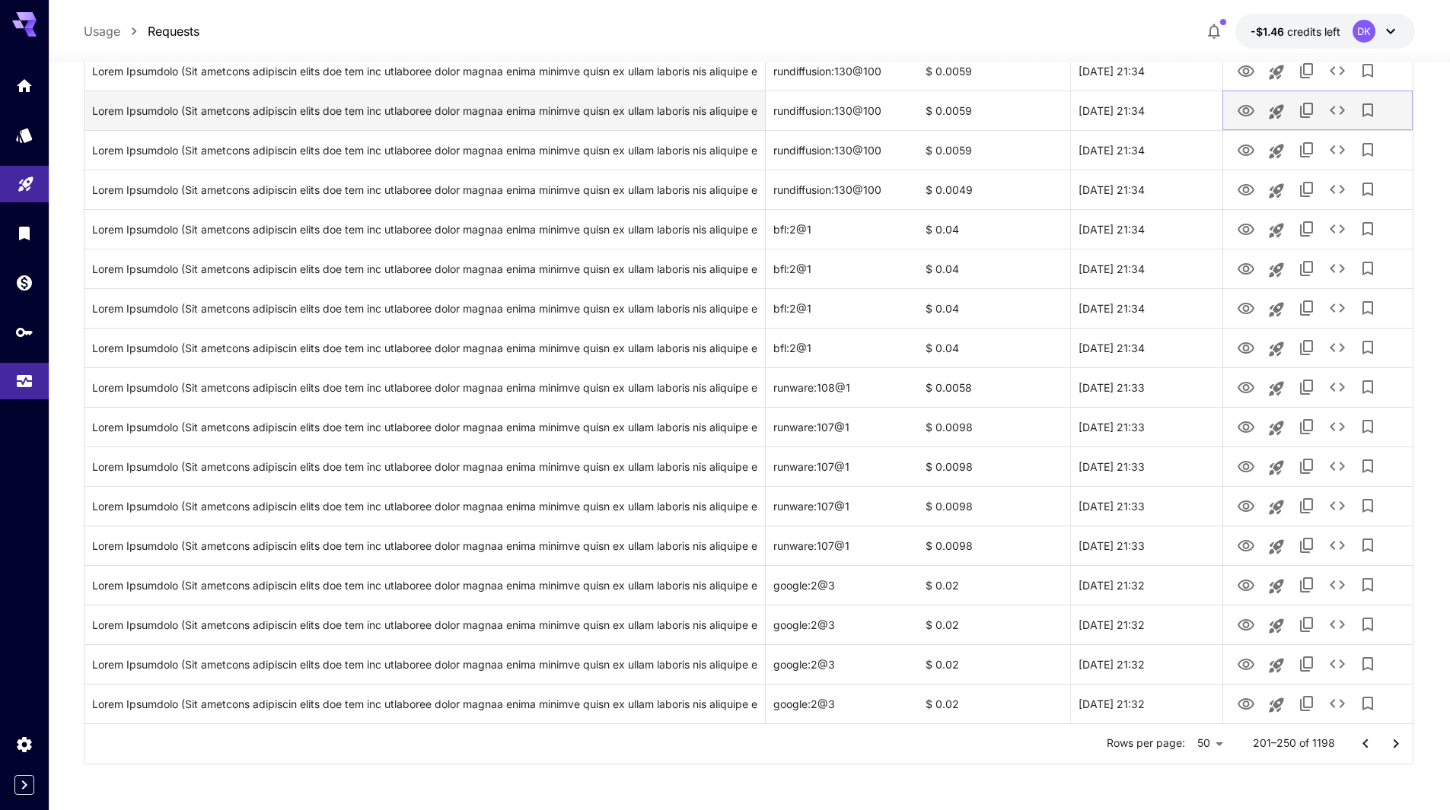
click at [1238, 106] on icon "View Image" at bounding box center [1246, 111] width 18 height 18
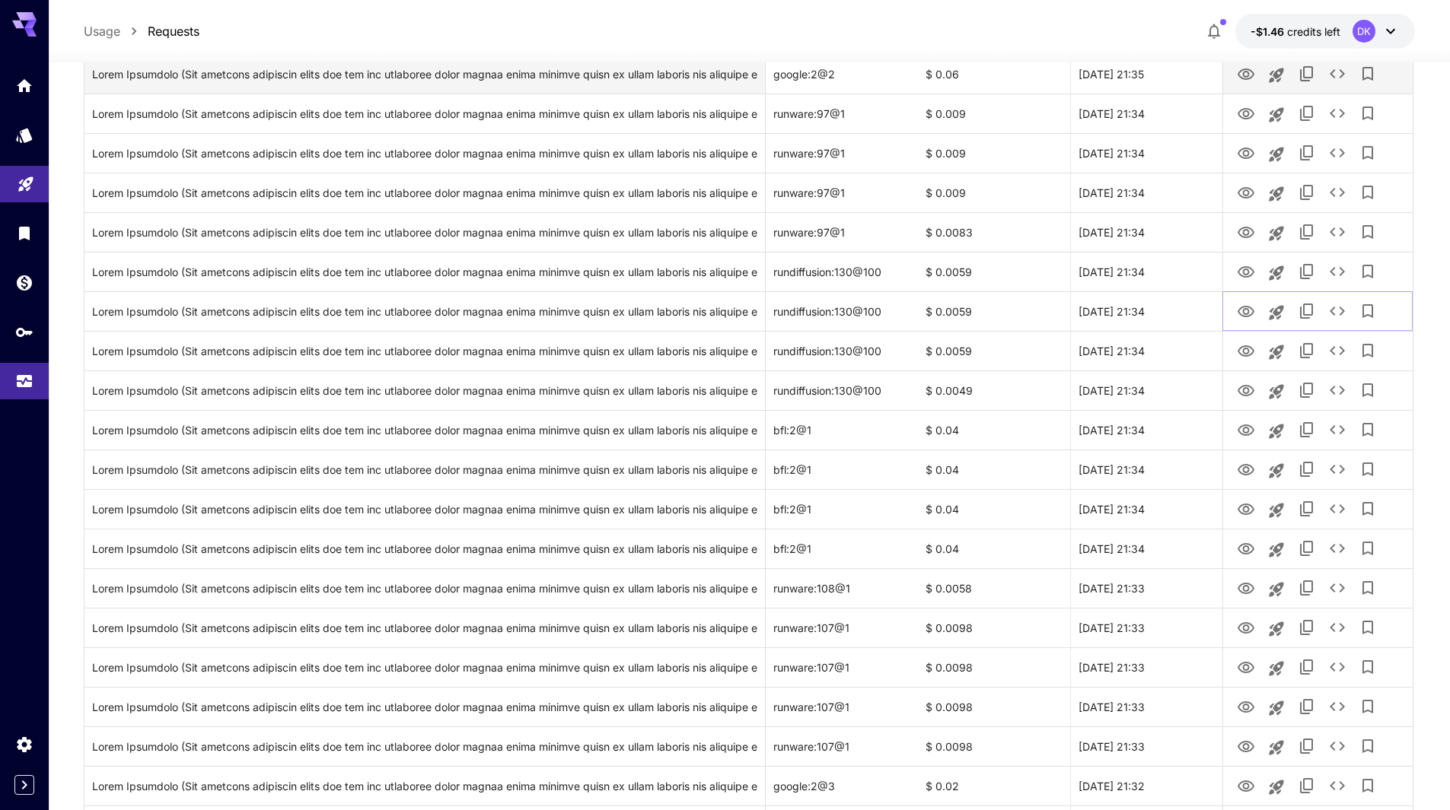
scroll to position [1250, 0]
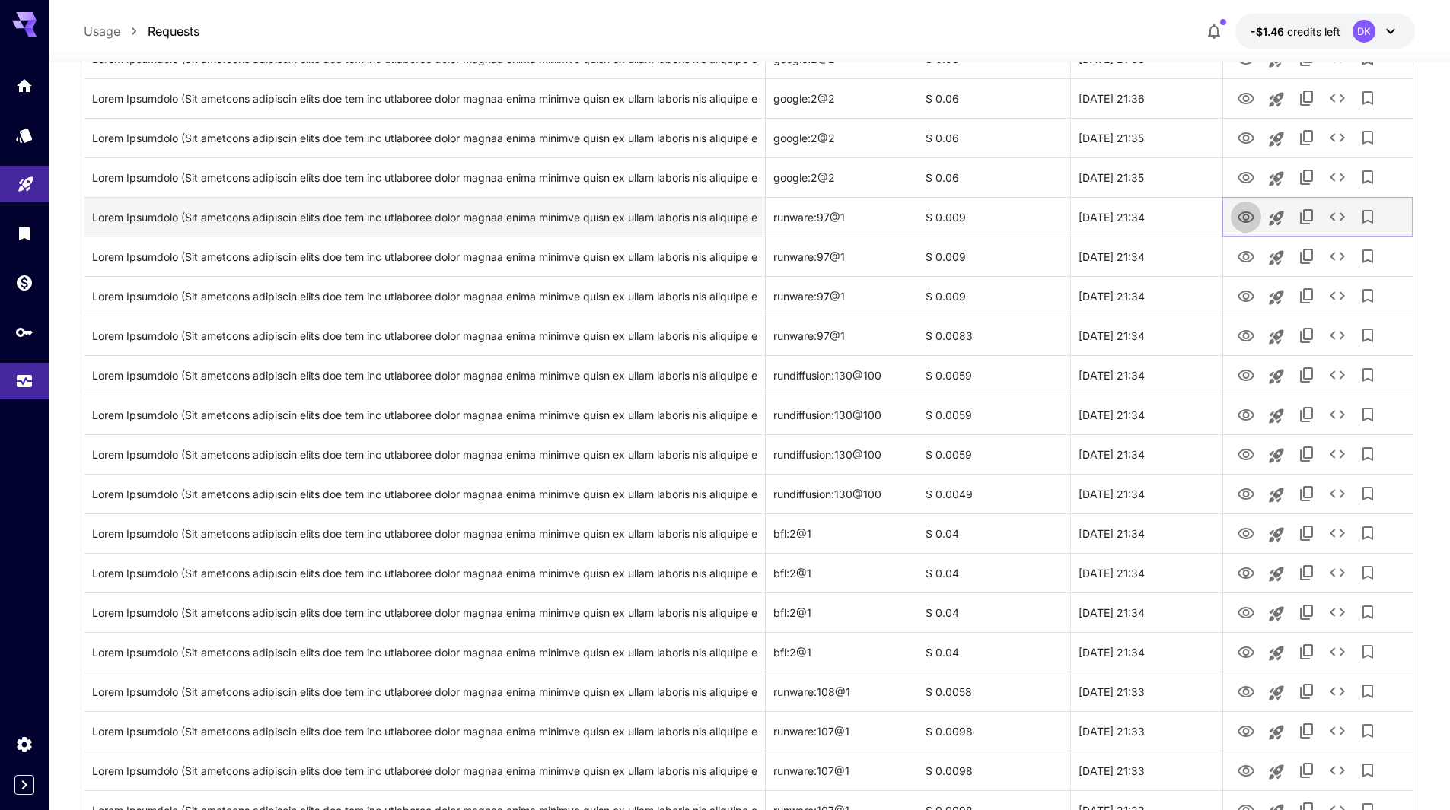
click at [1243, 211] on icon "View Image" at bounding box center [1246, 218] width 18 height 18
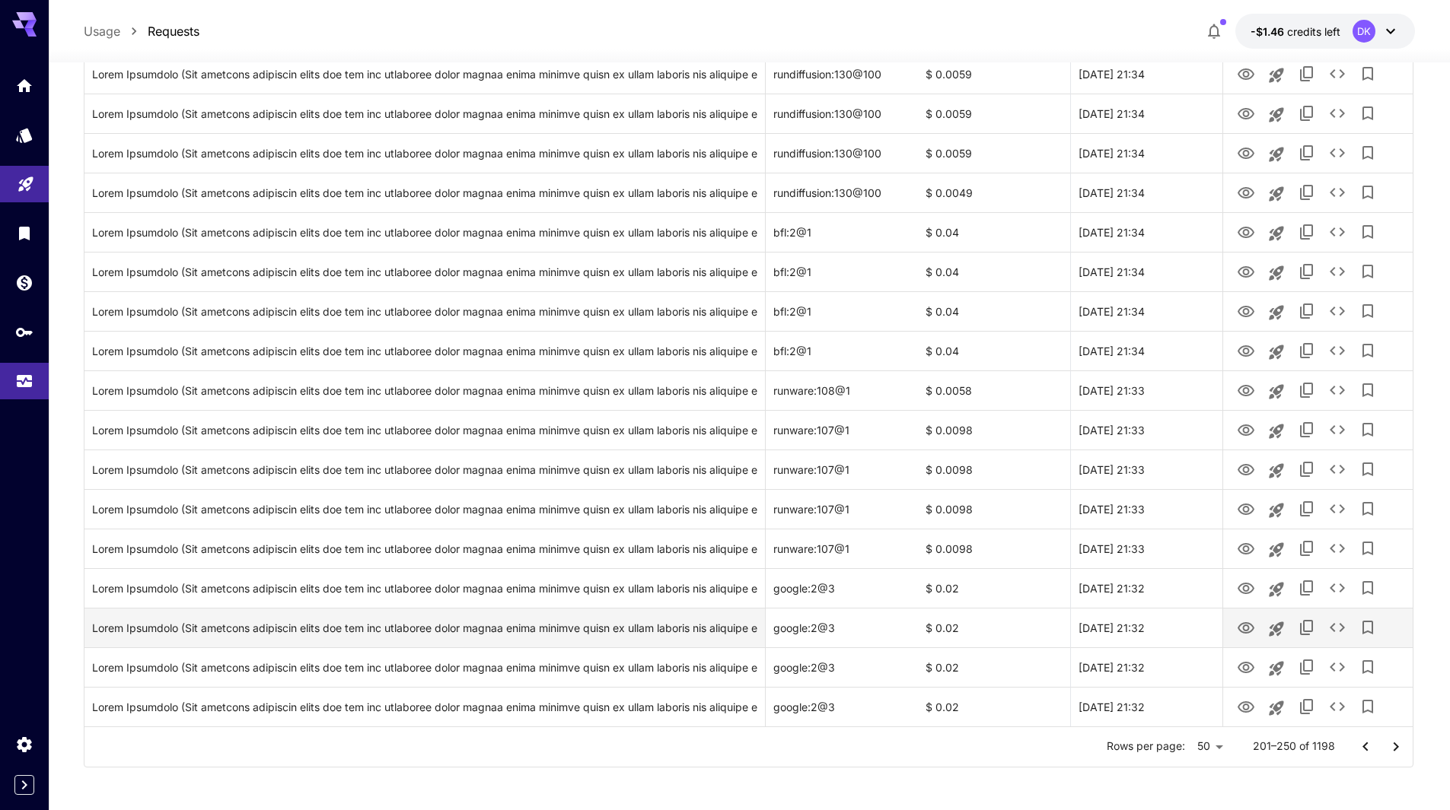
scroll to position [1554, 0]
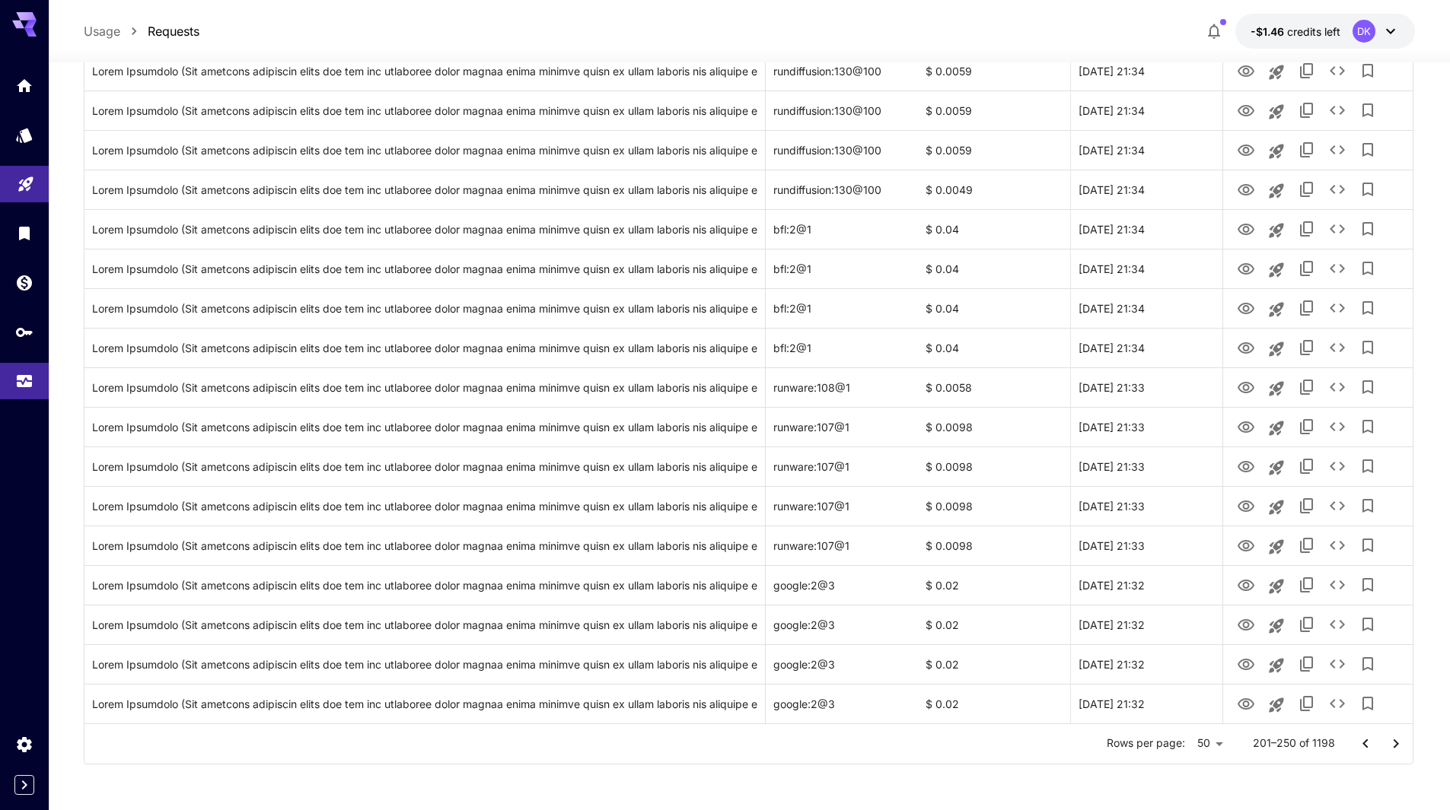
click at [1398, 744] on icon "Go to next page" at bounding box center [1395, 743] width 5 height 9
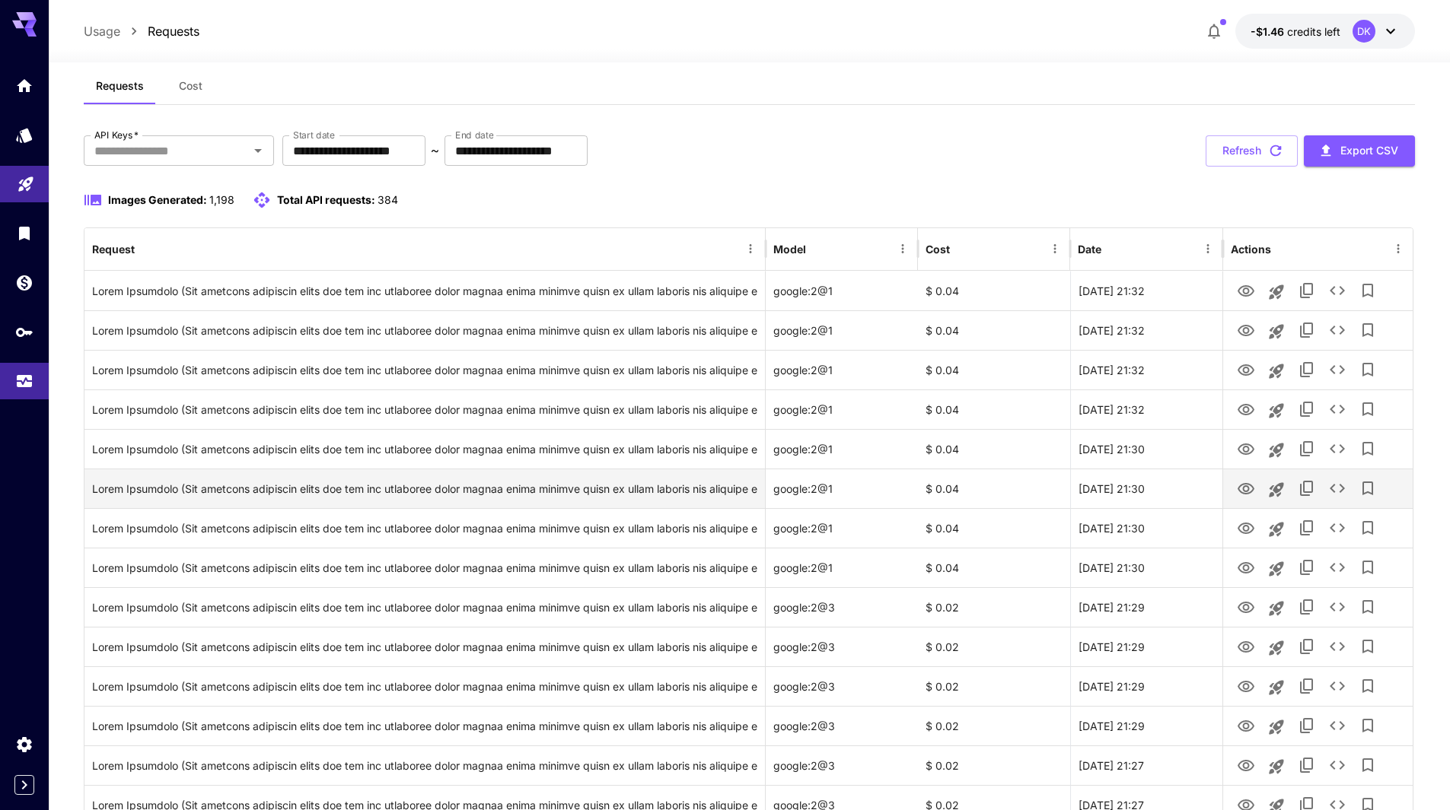
scroll to position [0, 0]
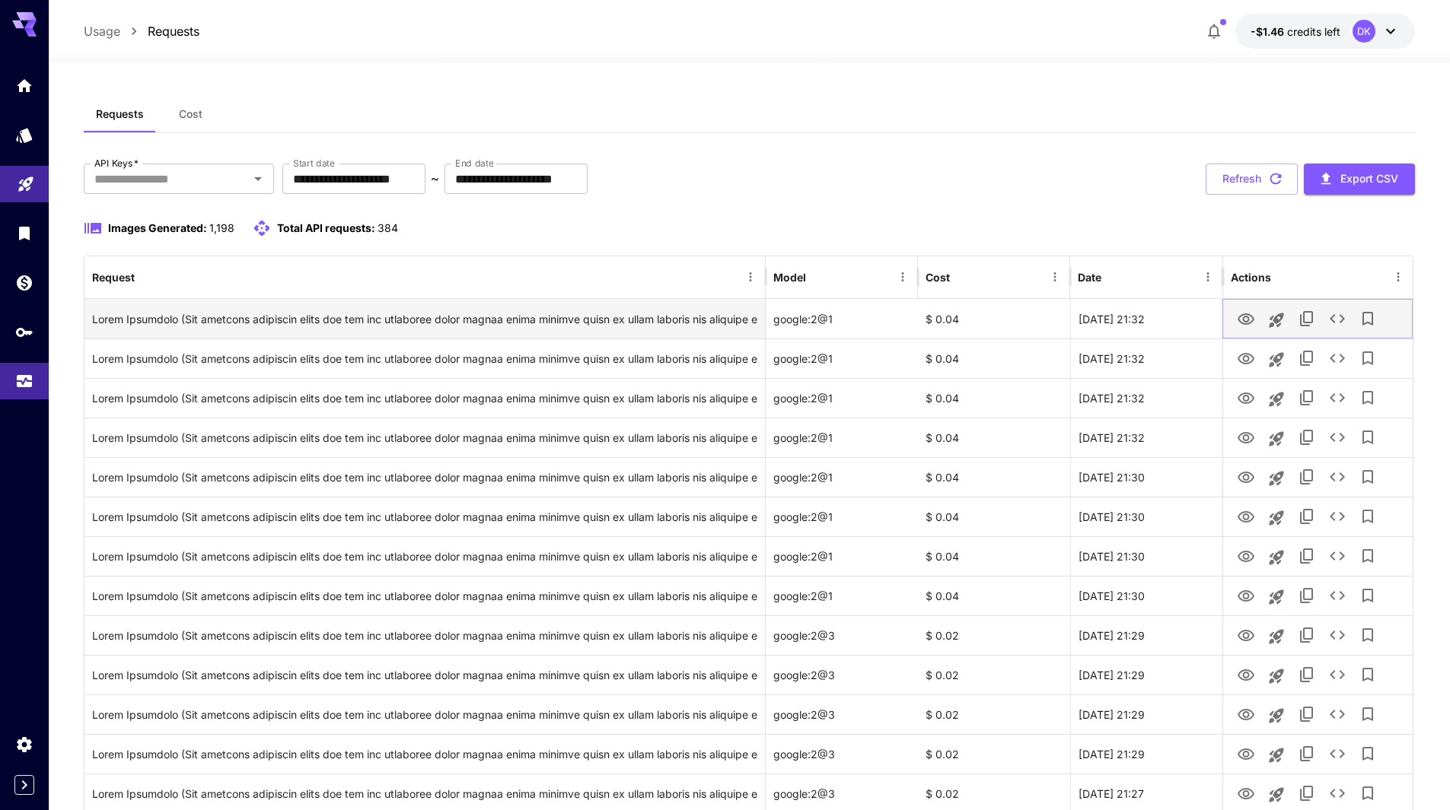
click at [1247, 317] on icon "View Image" at bounding box center [1245, 319] width 17 height 11
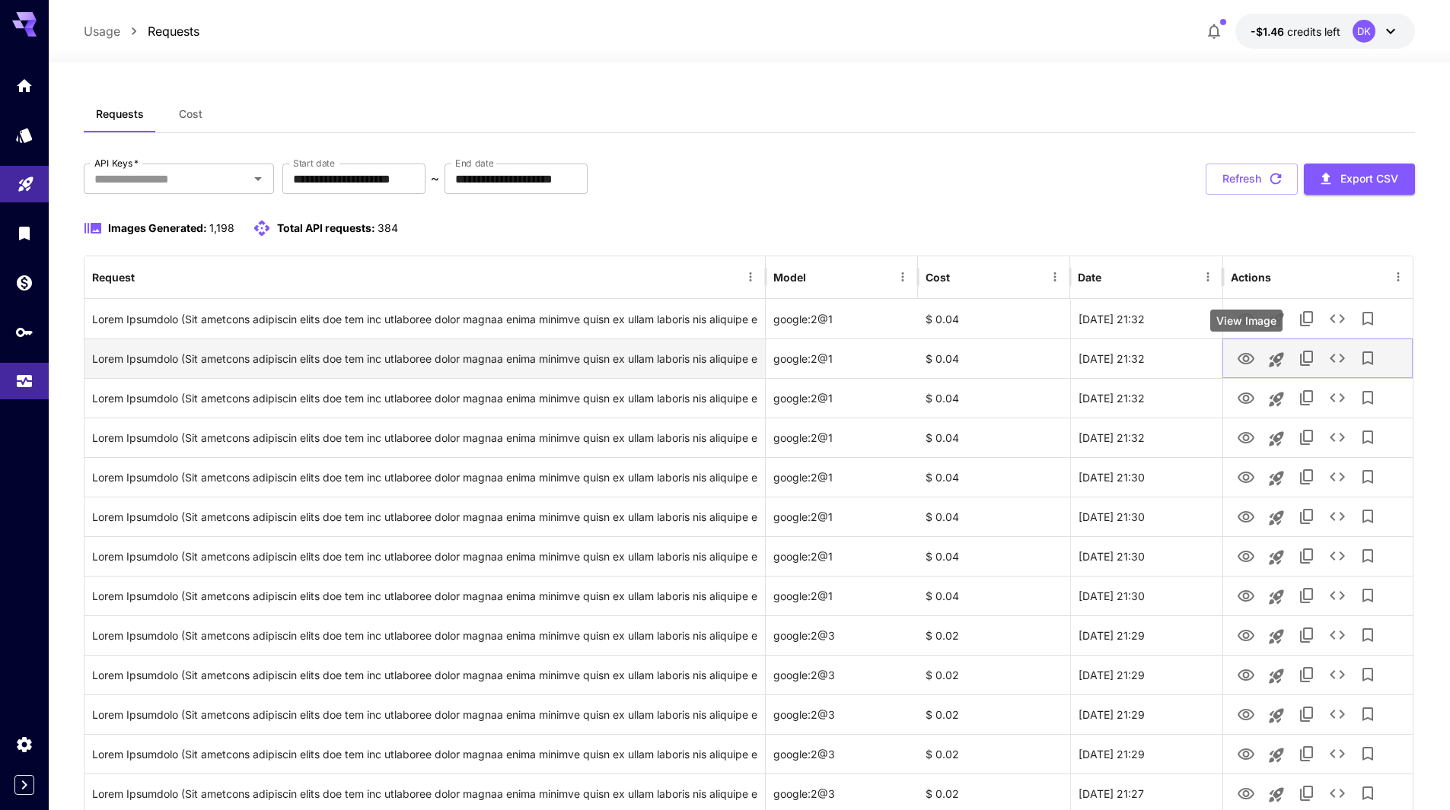
click at [1247, 360] on icon "View Image" at bounding box center [1245, 358] width 17 height 11
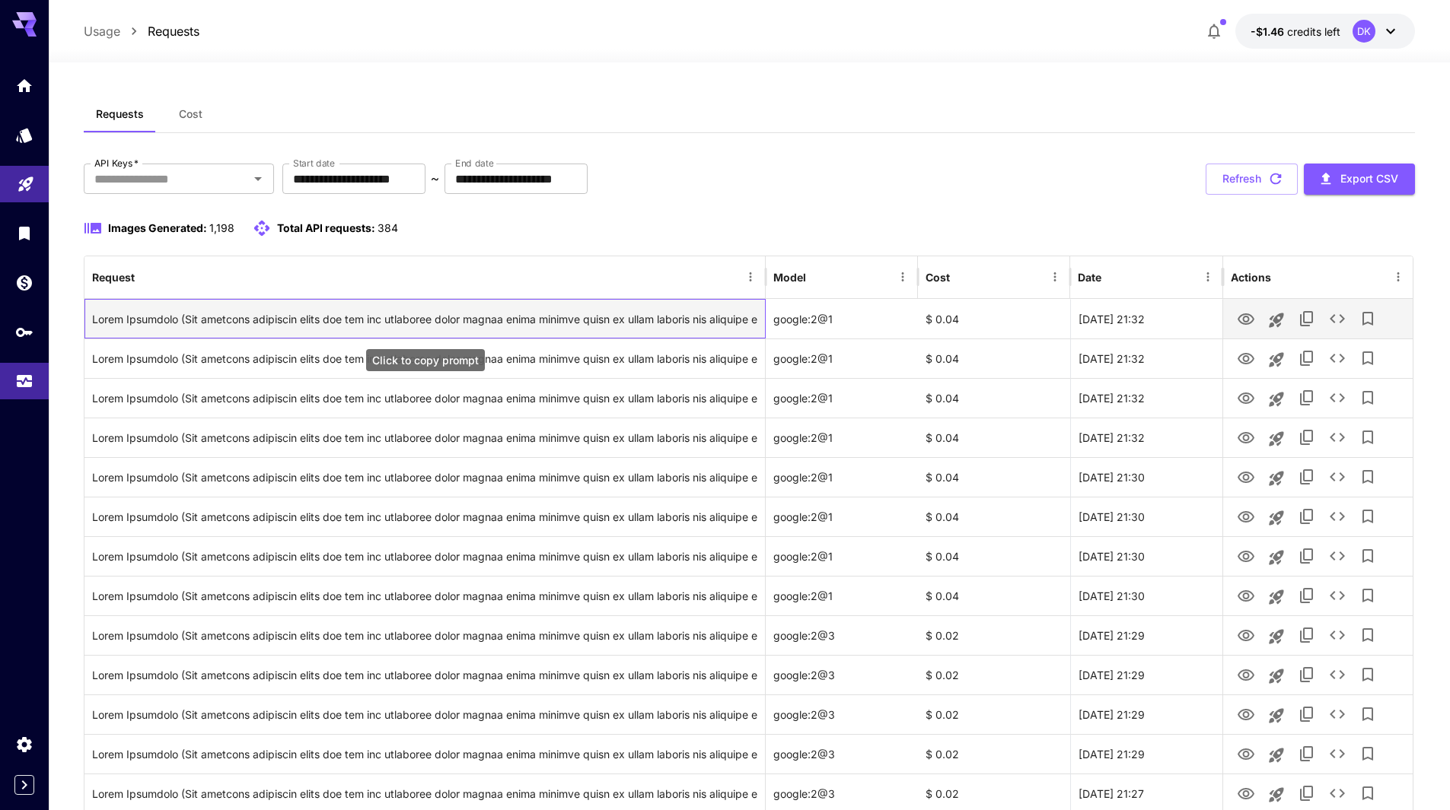
click at [208, 322] on div "Click to copy prompt" at bounding box center [424, 319] width 665 height 39
